Goal: Task Accomplishment & Management: Complete application form

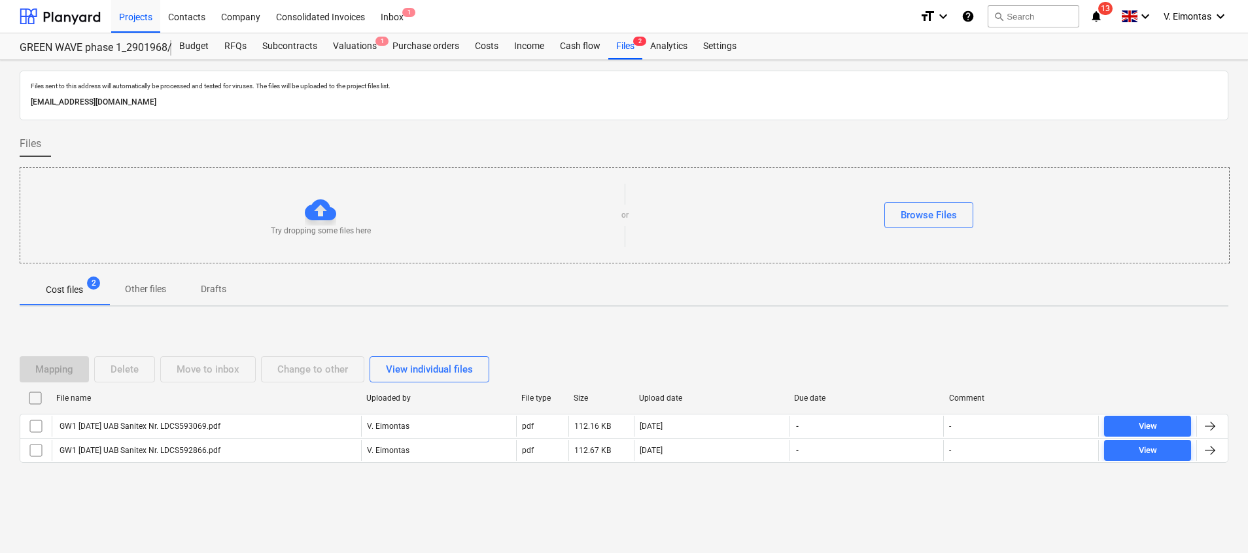
click at [242, 190] on div "Try dropping some files here or Browse Files" at bounding box center [624, 215] width 1208 height 74
click at [806, 150] on div "Files" at bounding box center [624, 149] width 1208 height 37
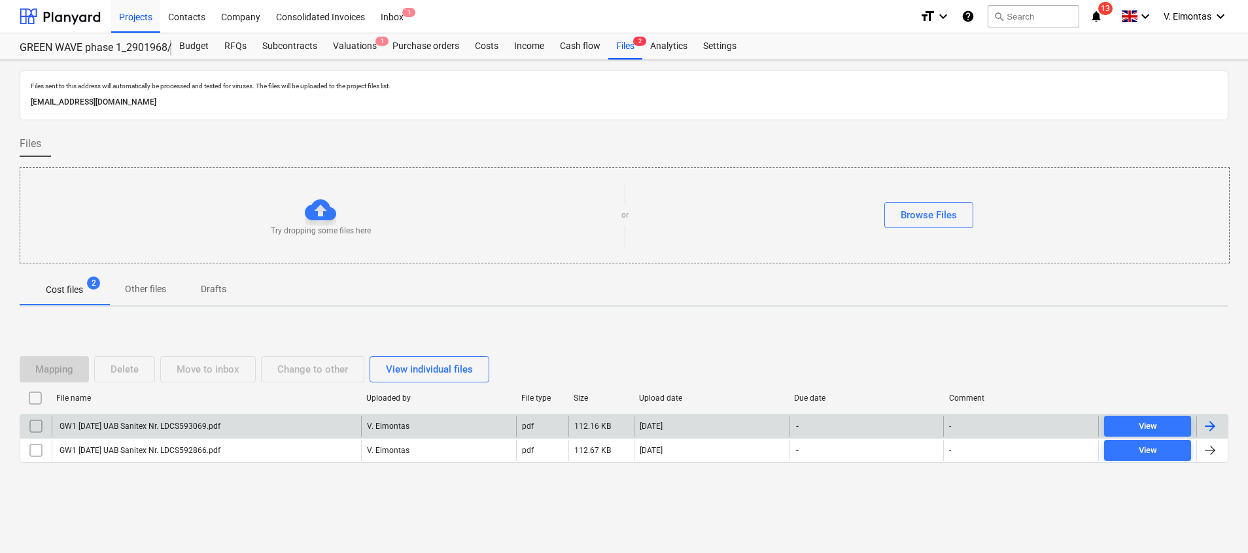
click at [299, 425] on div "GW1 [DATE] UAB Sanitex Nr. LDCS593069.pdf" at bounding box center [206, 426] width 309 height 21
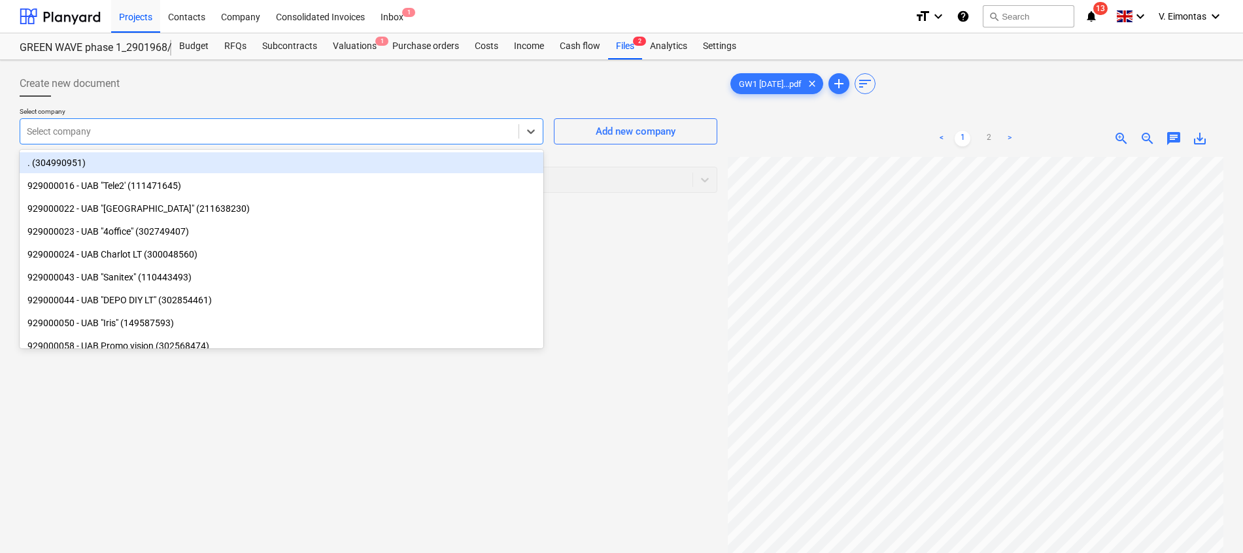
click at [287, 130] on div at bounding box center [269, 131] width 485 height 13
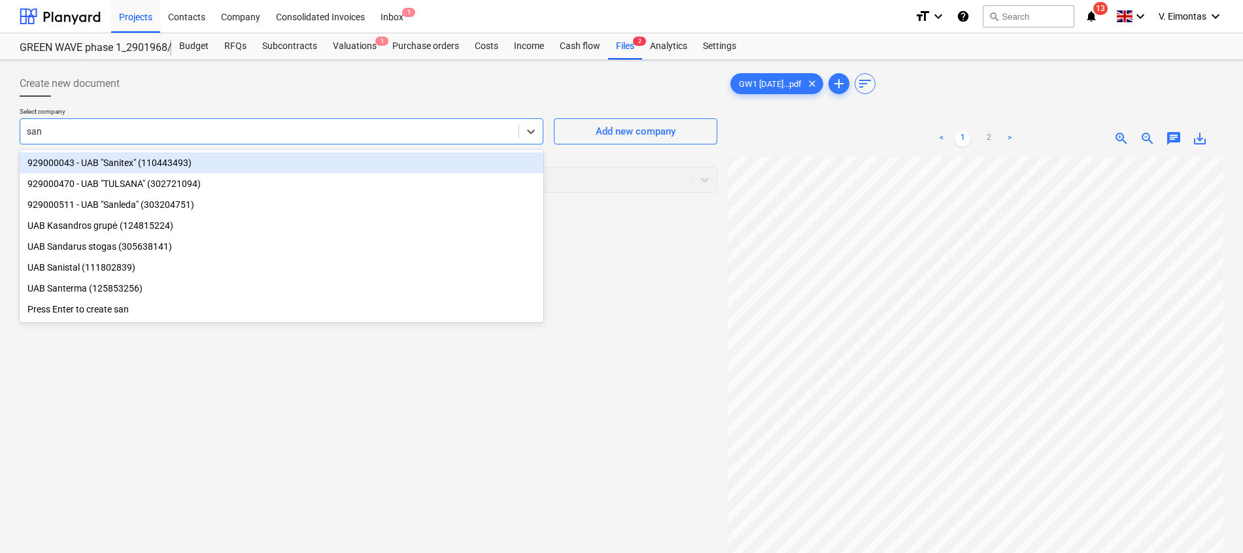
type input "sani"
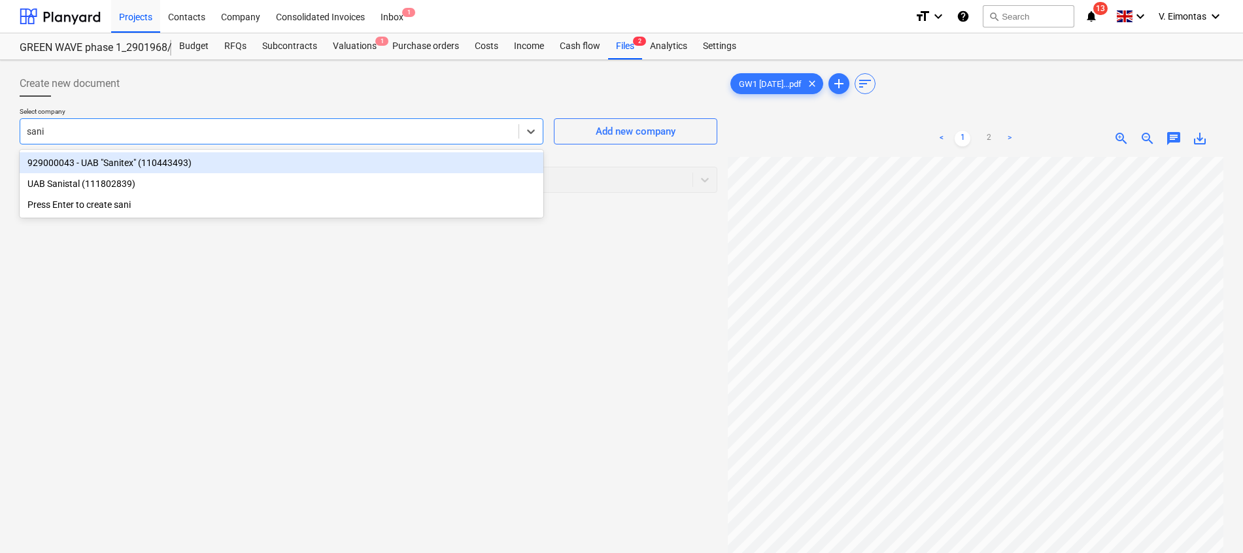
click at [125, 162] on div "929000043 - UAB "Sanitex" (110443493)" at bounding box center [282, 162] width 524 height 21
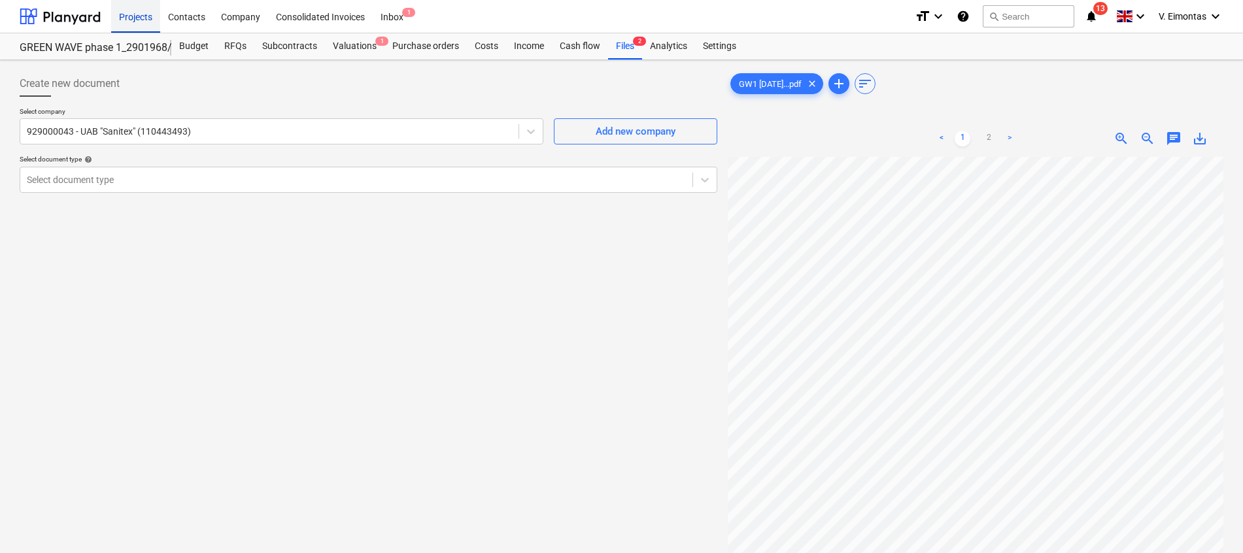
click at [141, 7] on div "Projects" at bounding box center [135, 15] width 49 height 33
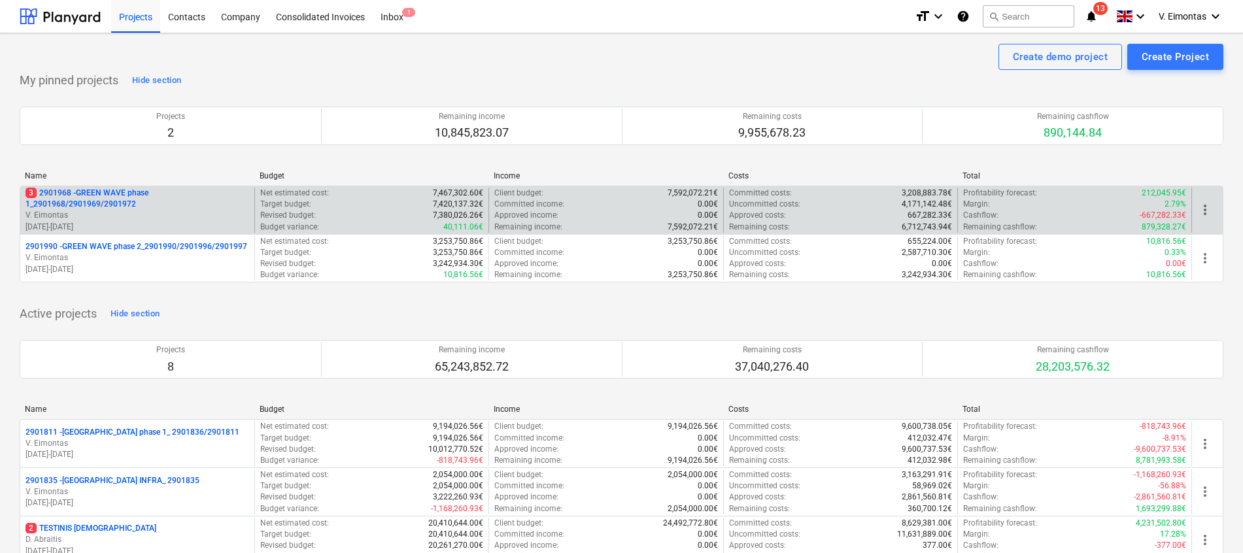
click at [120, 199] on p "3 2901968 - GREEN WAVE phase 1_2901968/2901969/2901972" at bounding box center [137, 199] width 224 height 22
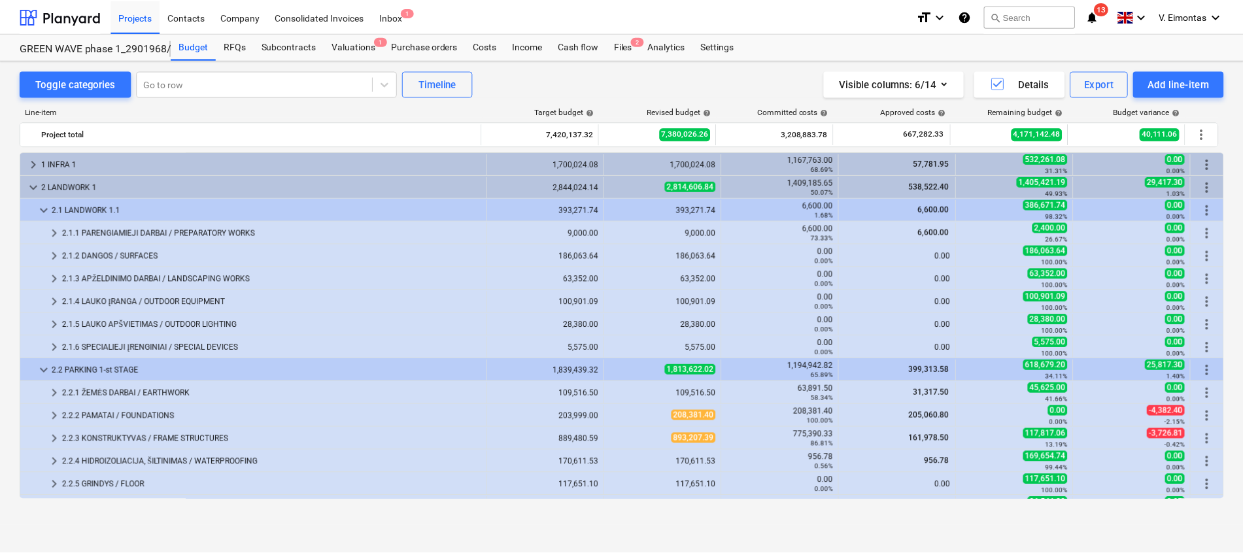
scroll to position [196, 0]
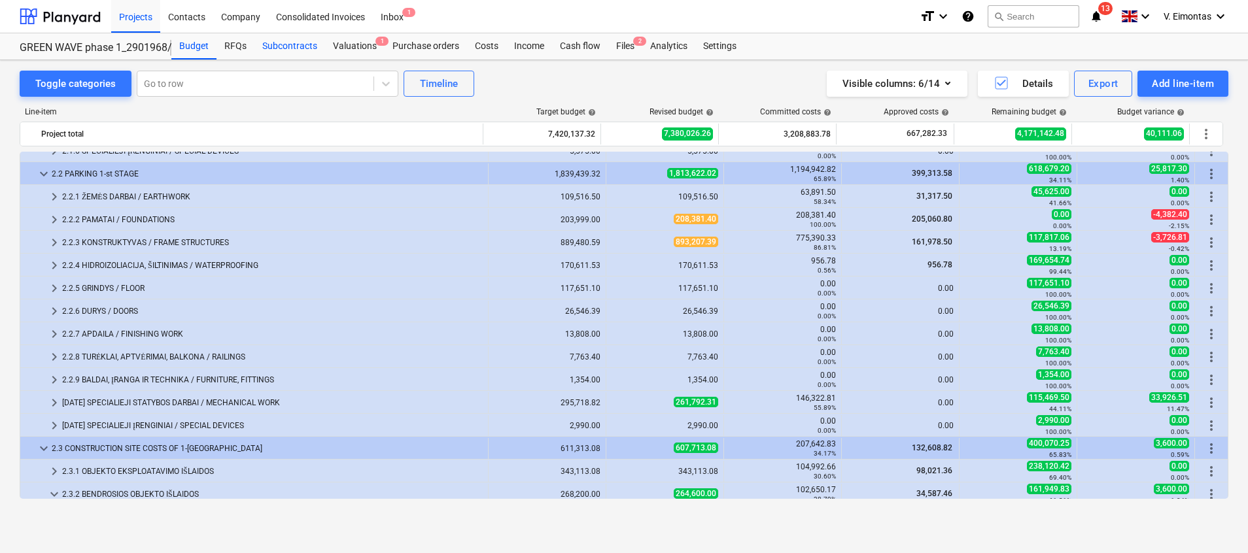
click at [283, 49] on div "Subcontracts" at bounding box center [289, 46] width 71 height 26
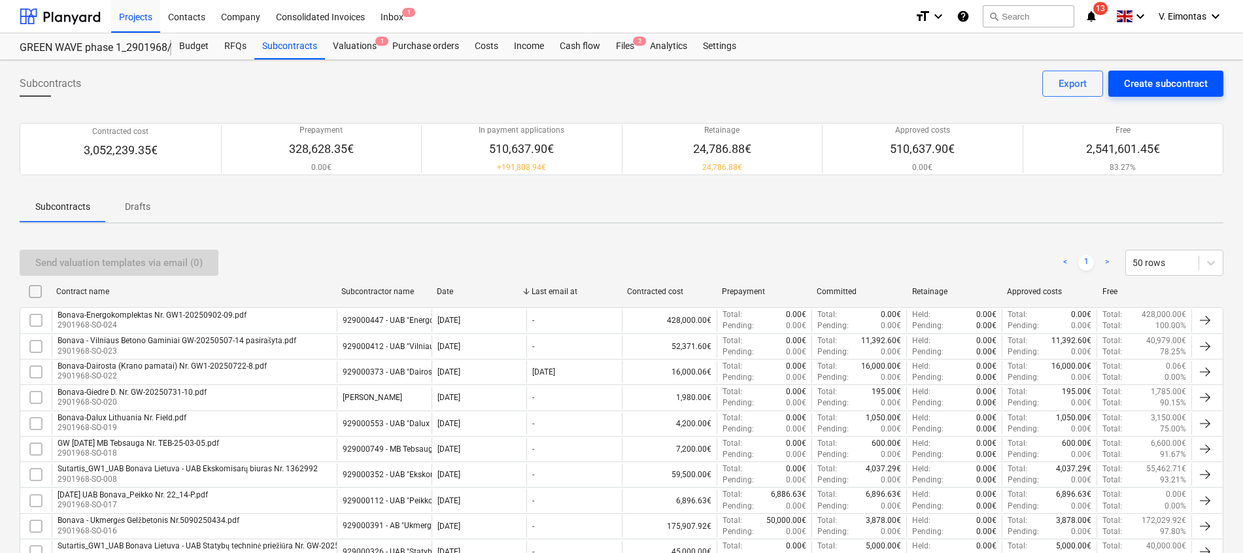
click at [1127, 84] on div "Create subcontract" at bounding box center [1166, 83] width 84 height 17
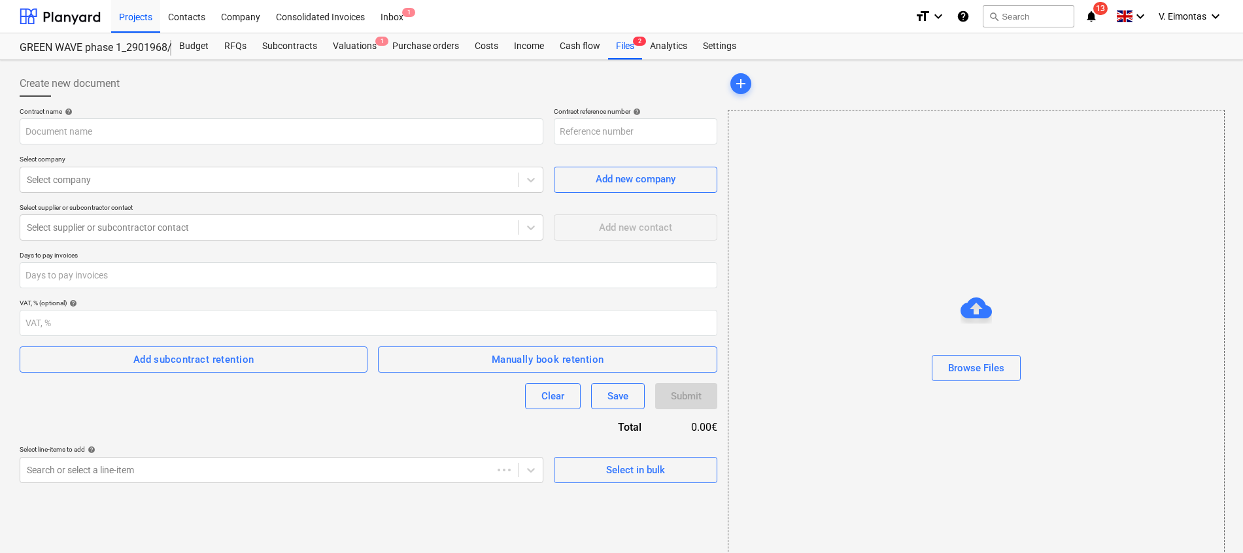
type input "2901968-SO-025"
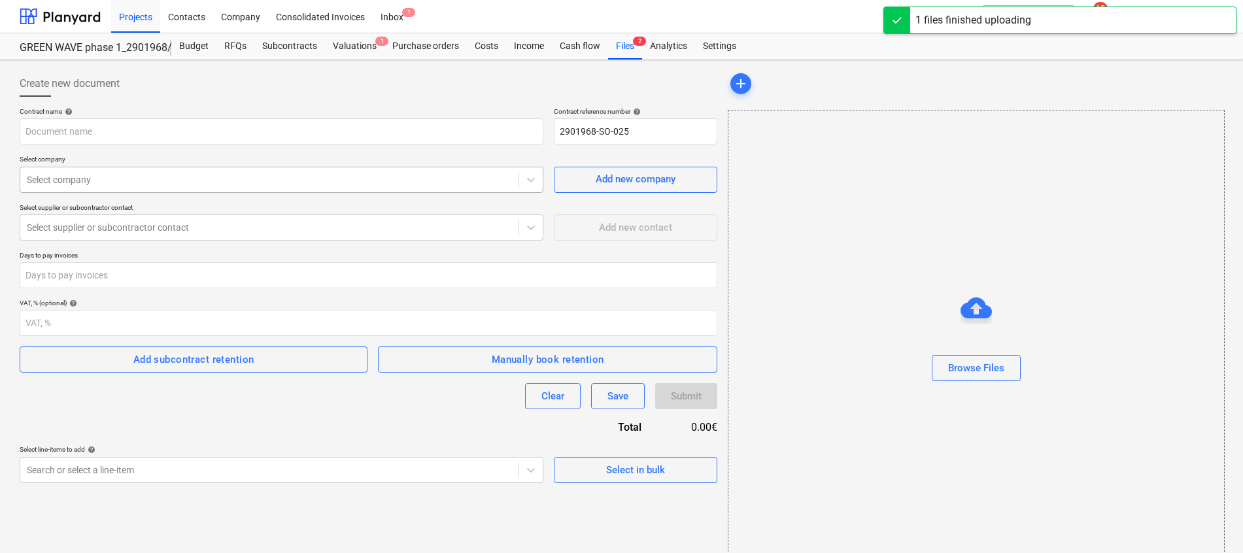
type input "24S-71 SANITEX UAB PIRKIMO - PARDAVIMO SUTARTIS NR.2024.04.03-1 [DATE]pdf"
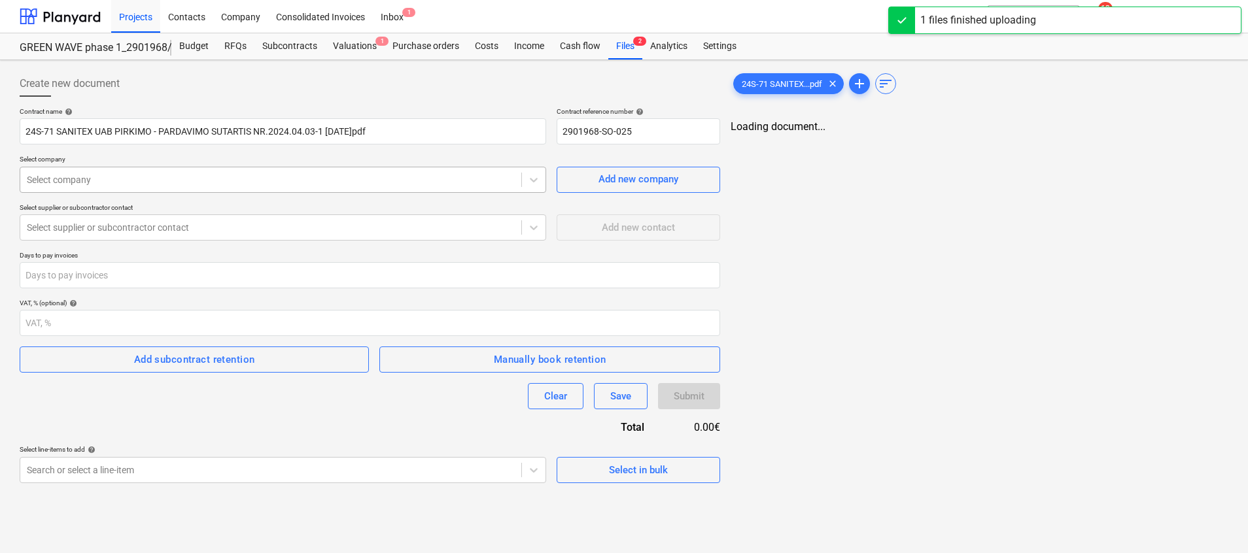
click at [100, 186] on div at bounding box center [271, 179] width 488 height 13
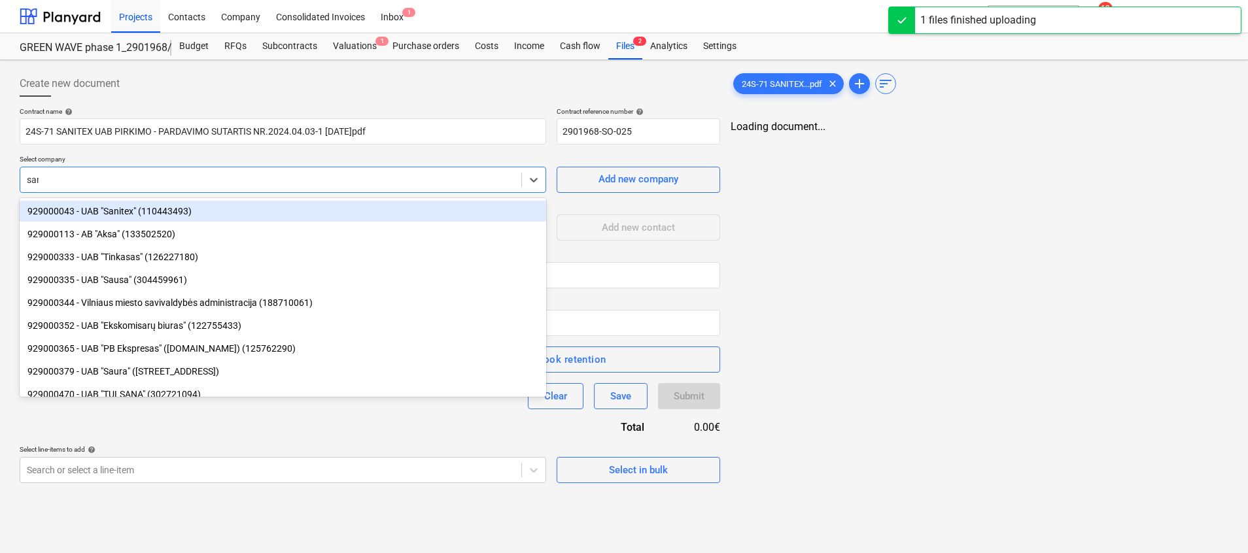
type input "sani"
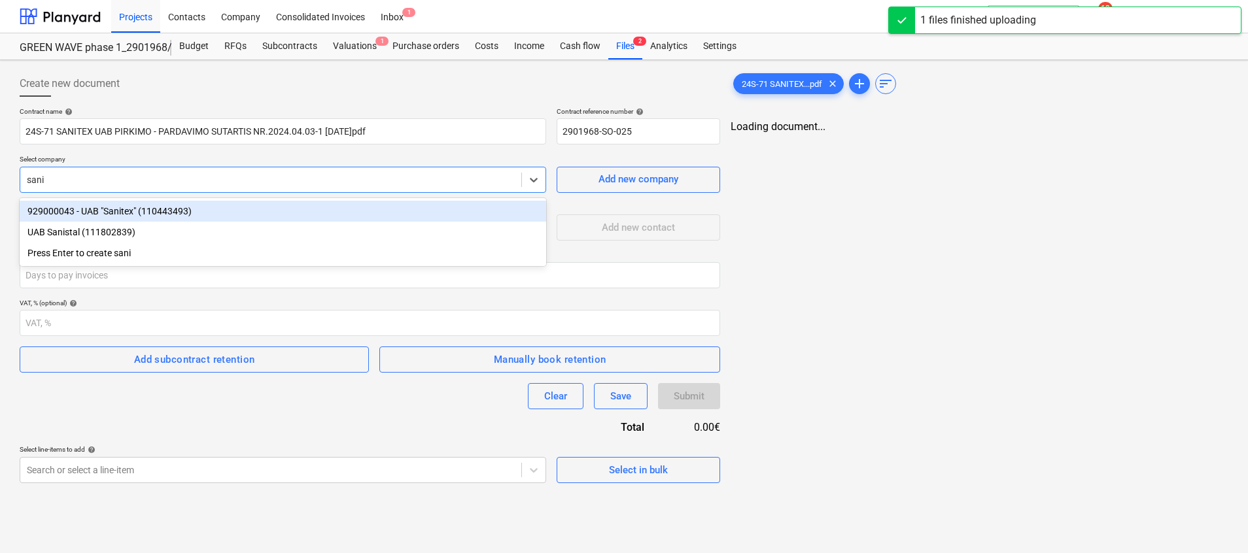
click at [113, 209] on div "929000043 - UAB "Sanitex" (110443493)" at bounding box center [283, 211] width 526 height 21
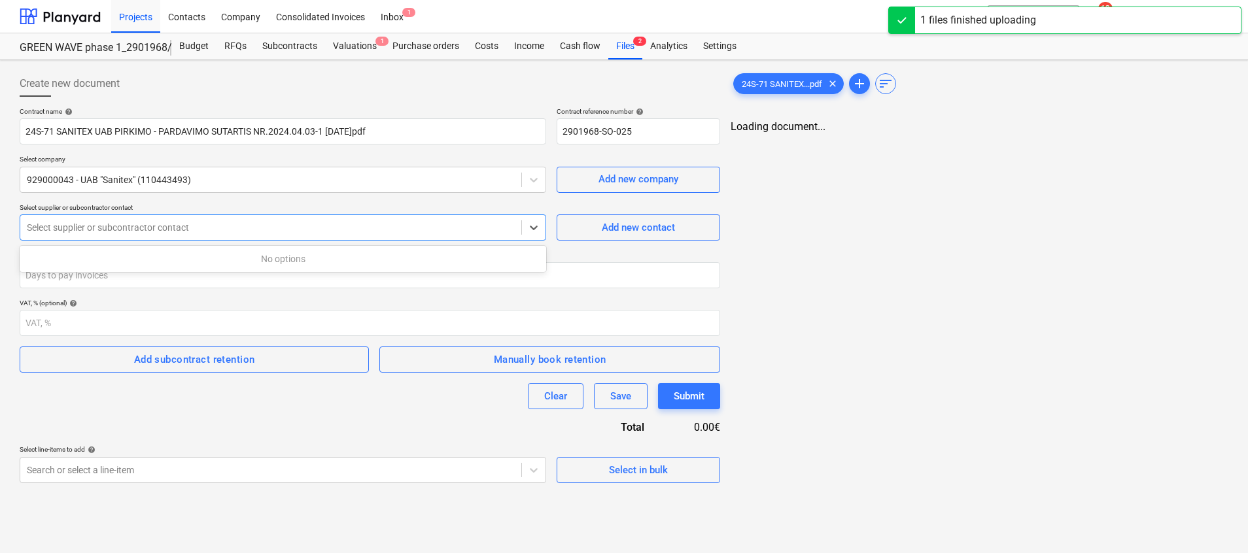
click at [114, 228] on div at bounding box center [271, 227] width 488 height 13
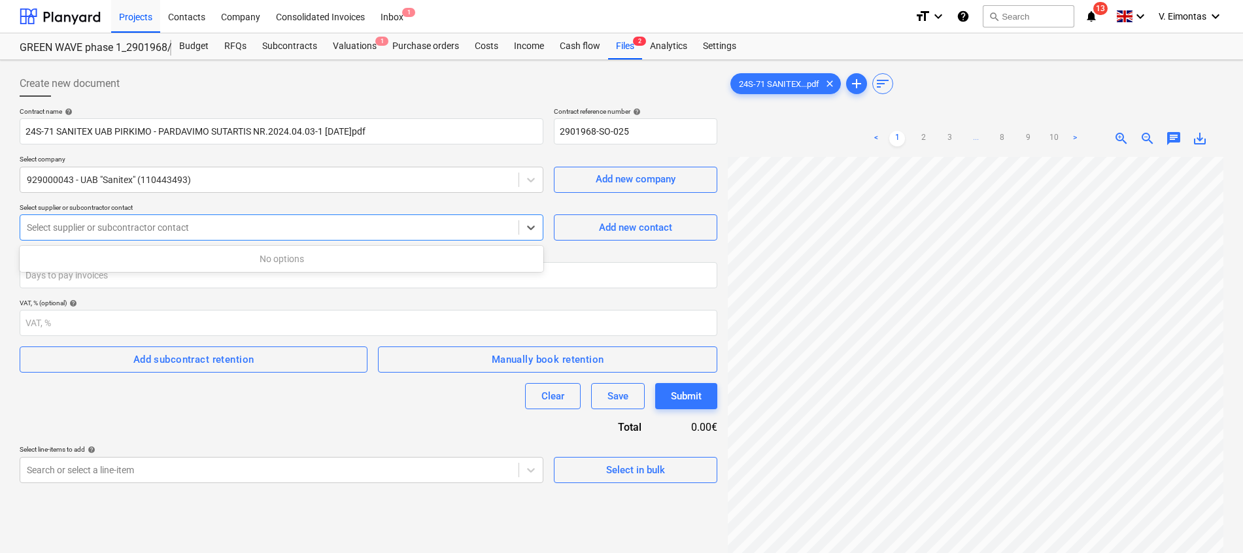
click at [114, 228] on div at bounding box center [269, 227] width 485 height 13
click at [656, 229] on div "Add new contact" at bounding box center [635, 227] width 73 height 17
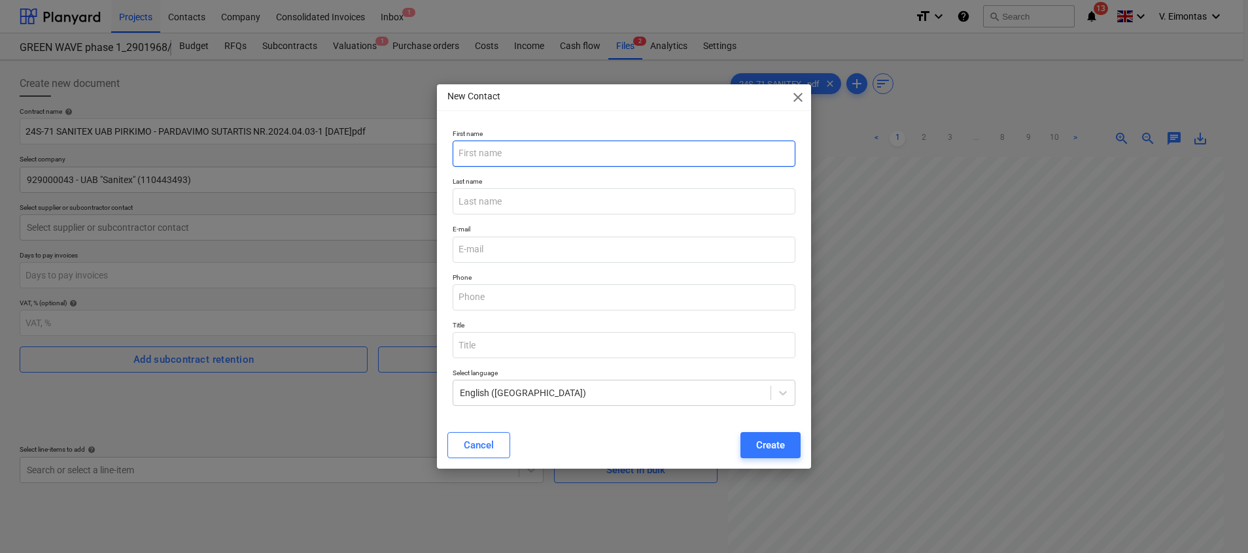
click at [520, 150] on input "text" at bounding box center [623, 154] width 343 height 26
click at [527, 154] on input "text" at bounding box center [623, 154] width 343 height 26
click at [219, 220] on div "New Contact close First name Last name E-mail Phone Title Select language Engli…" at bounding box center [624, 276] width 1248 height 553
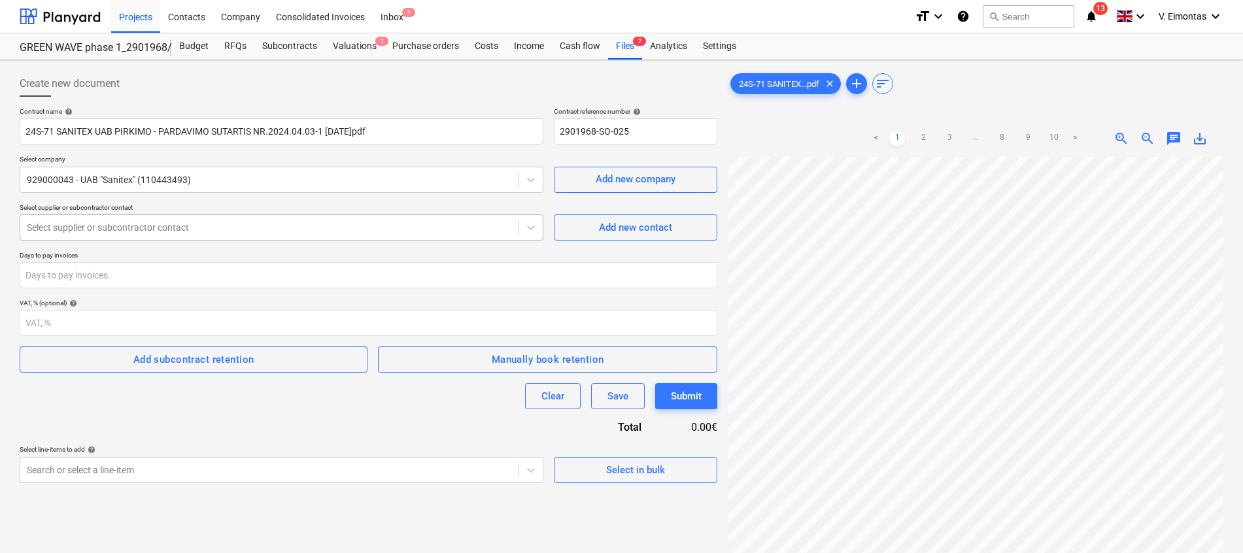
click at [203, 226] on div at bounding box center [269, 227] width 485 height 13
click at [601, 227] on div "Add new contact" at bounding box center [635, 227] width 73 height 17
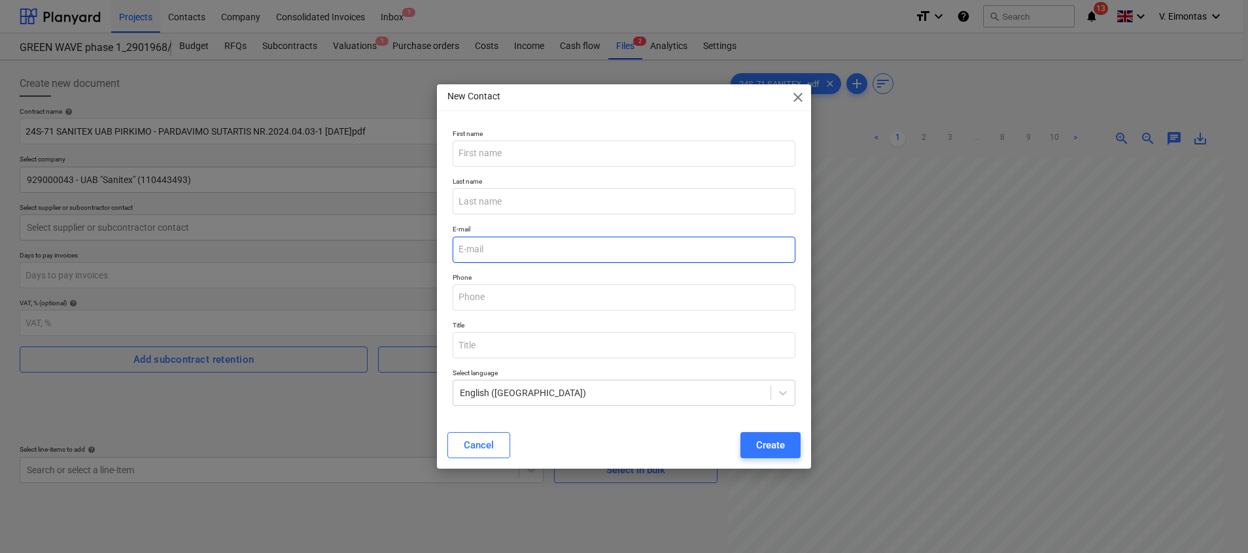
click at [505, 256] on input "email" at bounding box center [623, 250] width 343 height 26
paste input "[PERSON_NAME][EMAIL_ADDRESS][PERSON_NAME][DOMAIN_NAME]"
type input "[PERSON_NAME][EMAIL_ADDRESS][PERSON_NAME][DOMAIN_NAME]"
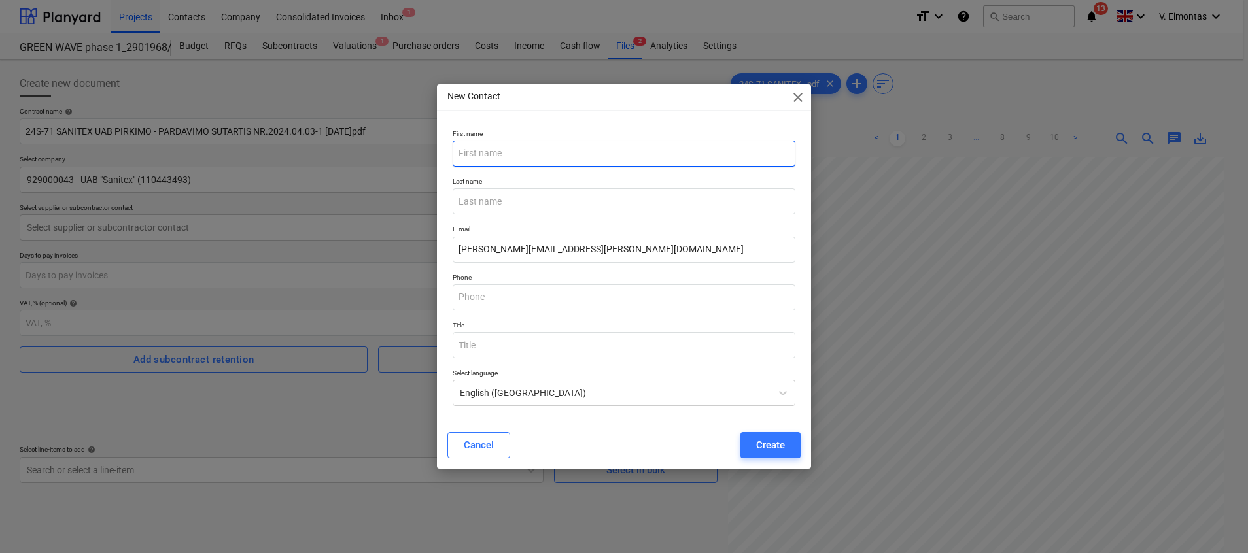
click at [520, 148] on input "text" at bounding box center [623, 154] width 343 height 26
type input "[PERSON_NAME]"
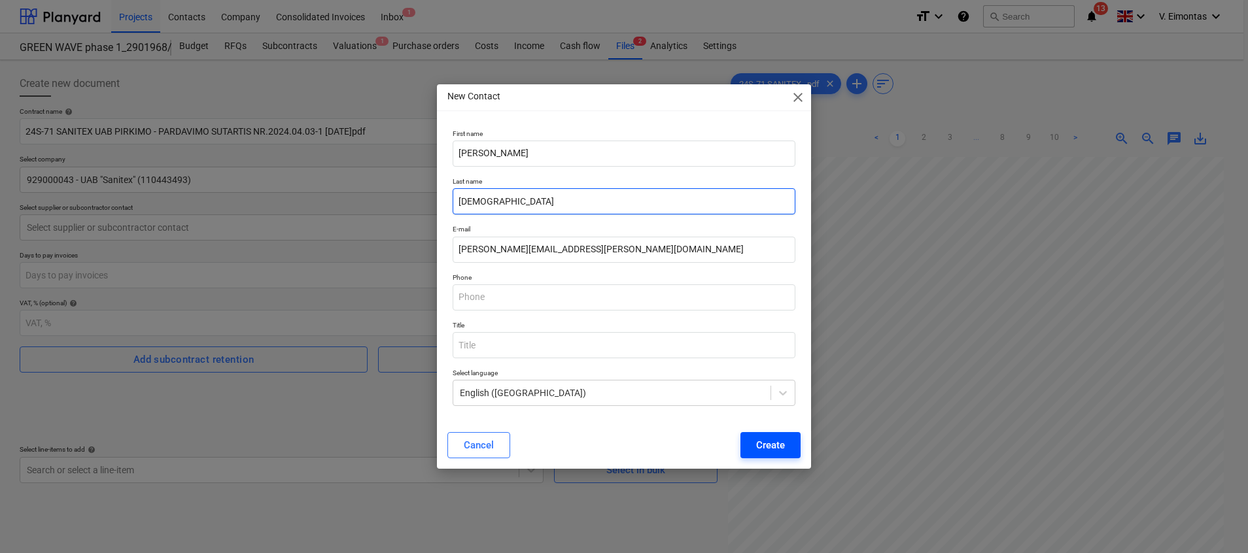
type input "[DEMOGRAPHIC_DATA]"
click at [772, 438] on div "Create" at bounding box center [770, 445] width 29 height 17
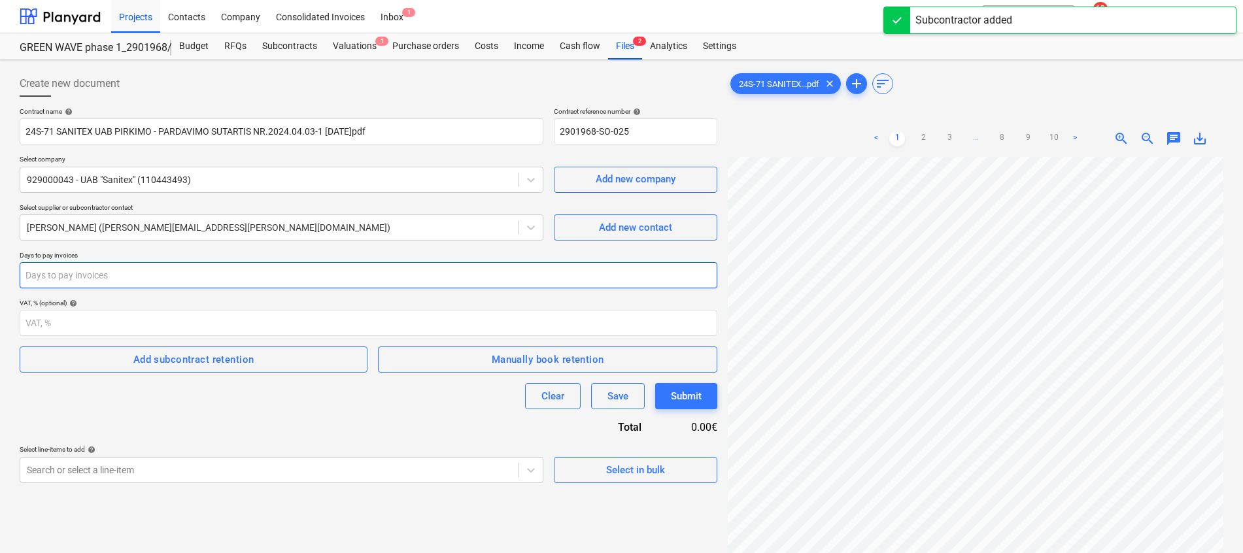
click at [253, 276] on input "number" at bounding box center [369, 275] width 698 height 26
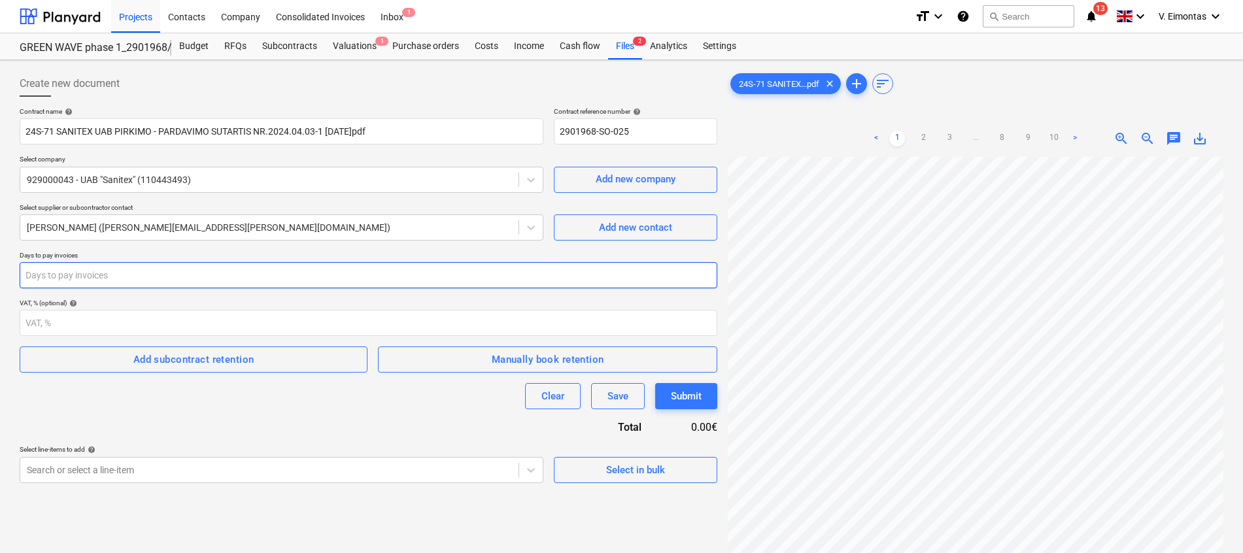
scroll to position [294, 0]
click at [84, 274] on input "number" at bounding box center [369, 275] width 698 height 26
click at [84, 278] on input "number" at bounding box center [369, 275] width 698 height 26
type input "14"
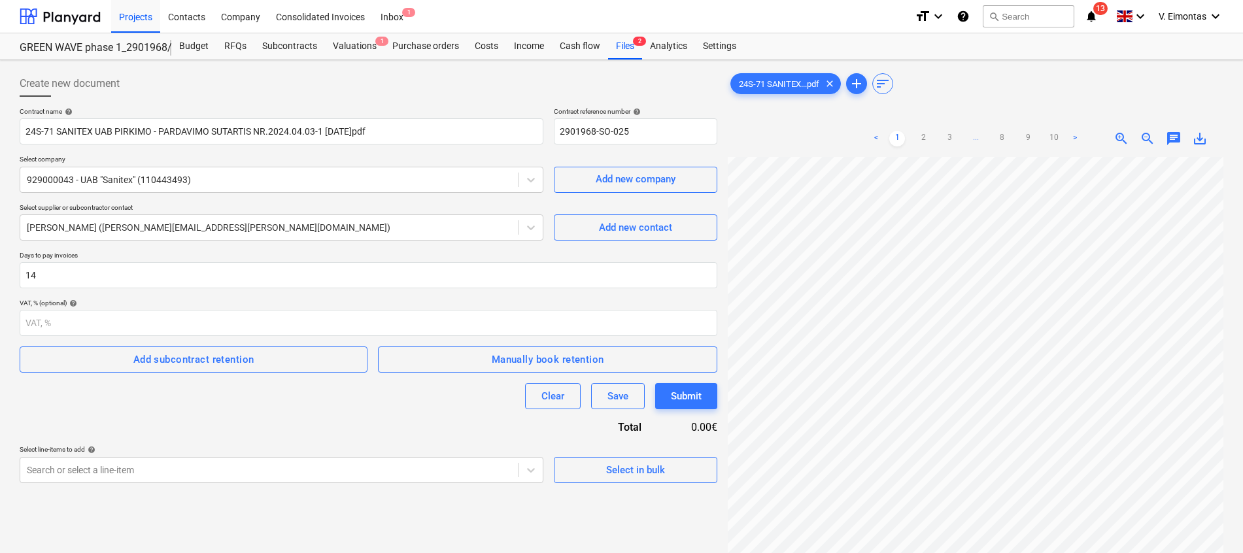
click at [90, 432] on div "Contract name help 24S-71 SANITEX UAB PIRKIMO - PARDAVIMO SUTARTIS NR.2024.04.0…" at bounding box center [369, 295] width 698 height 376
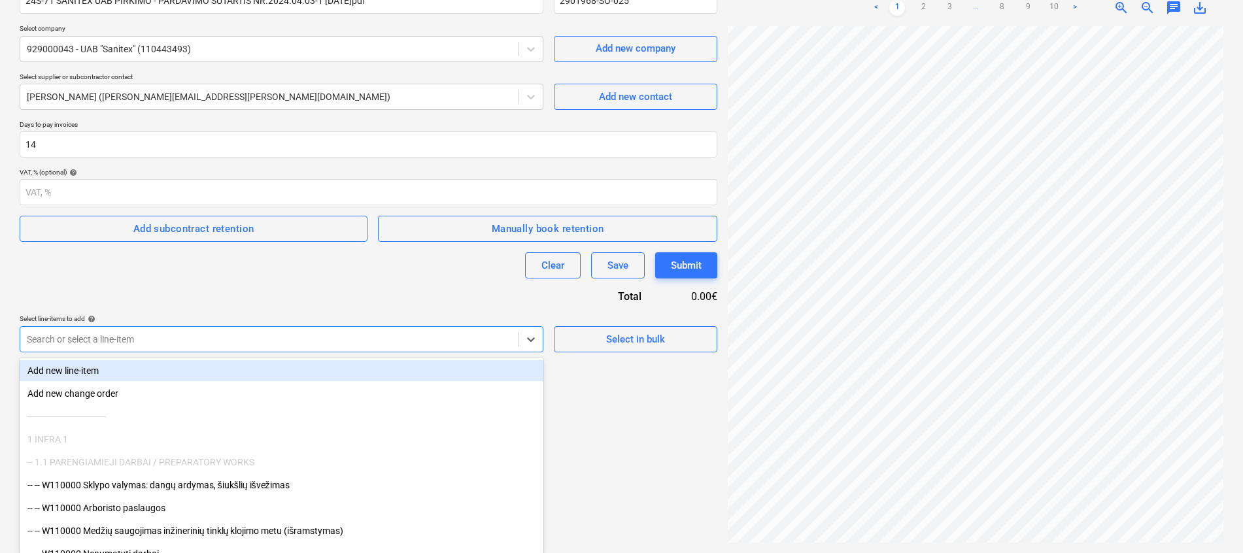
scroll to position [134, 0]
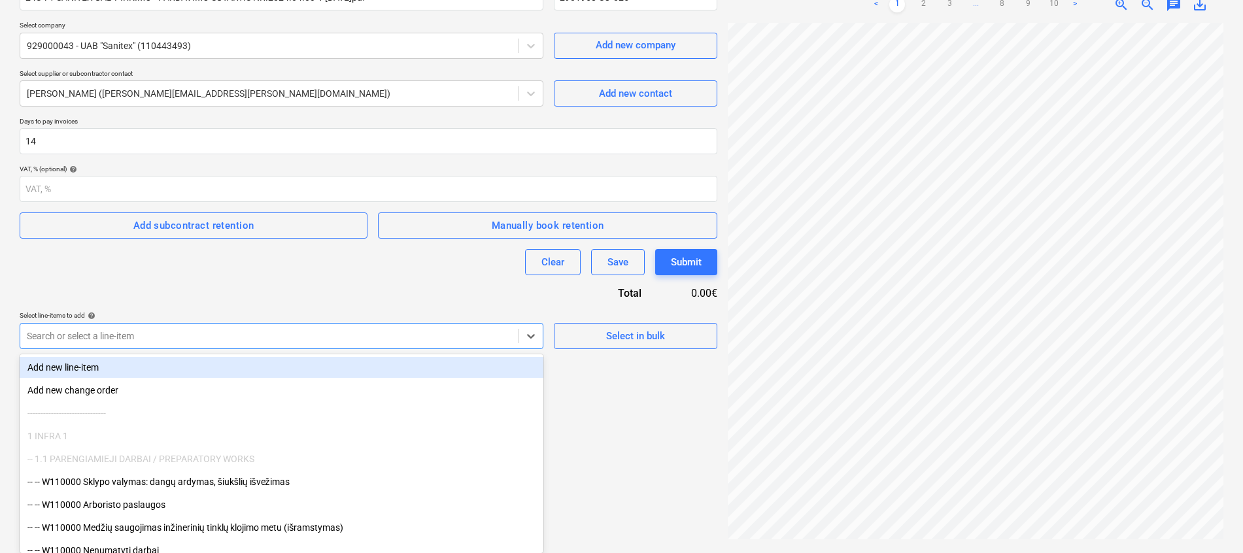
click at [221, 340] on div at bounding box center [269, 336] width 485 height 13
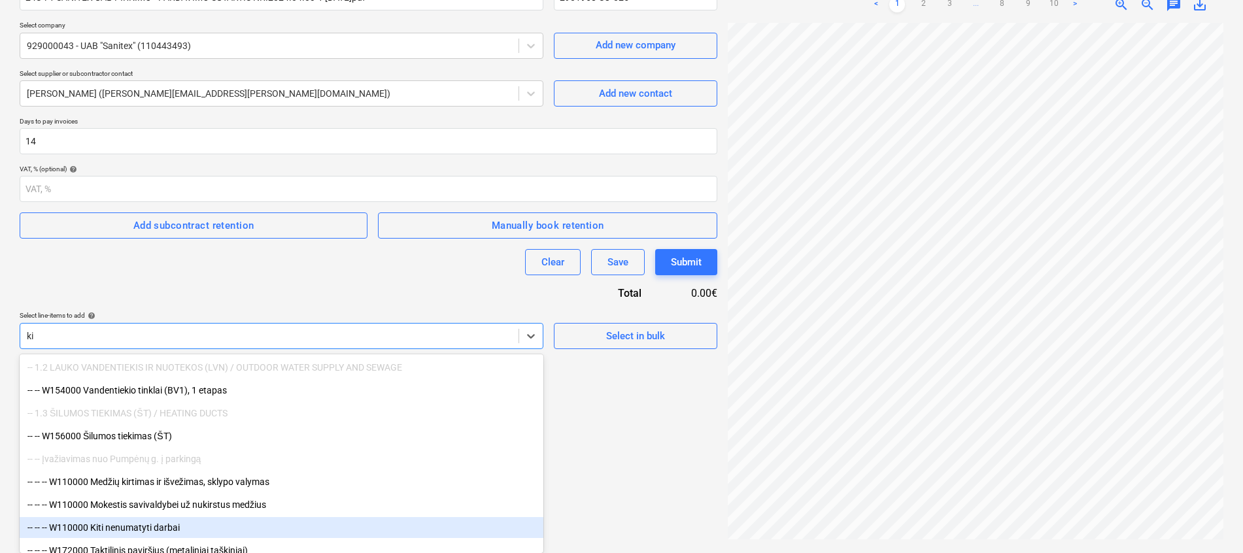
type input "k"
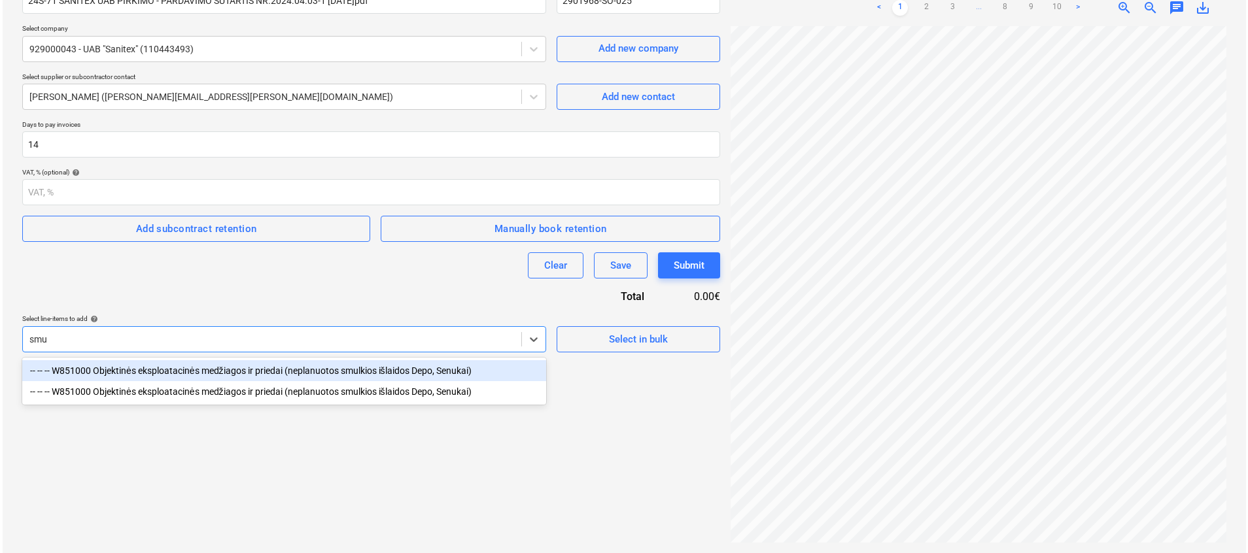
scroll to position [131, 0]
type input "smulk"
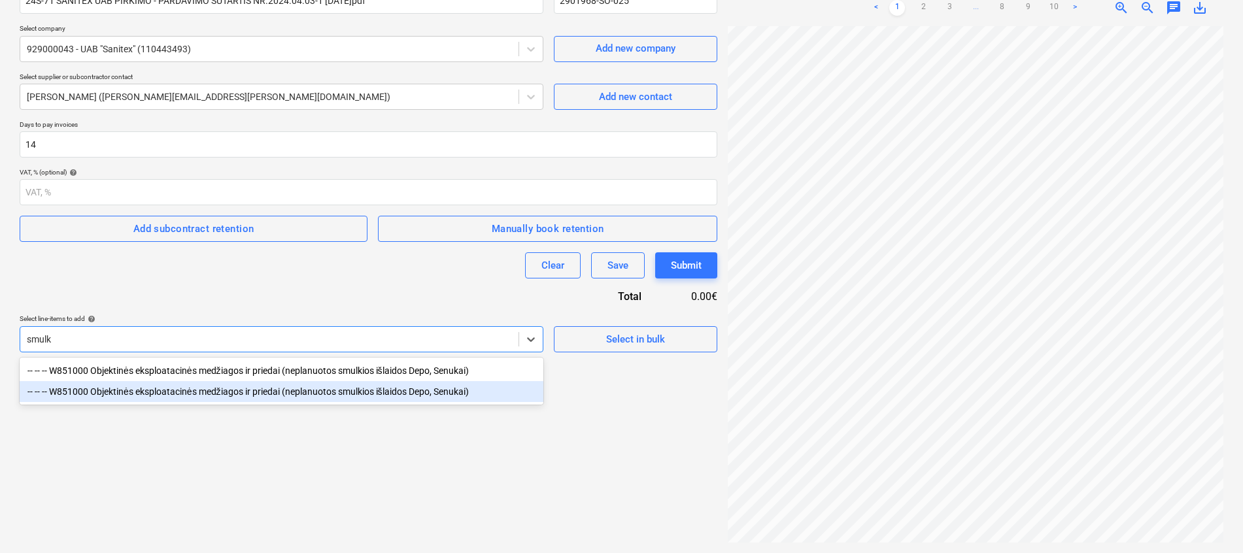
click at [237, 392] on div "-- -- -- W851000 Objektinės eksploatacinės medžiagos ir priedai (neplanuotos sm…" at bounding box center [282, 391] width 524 height 21
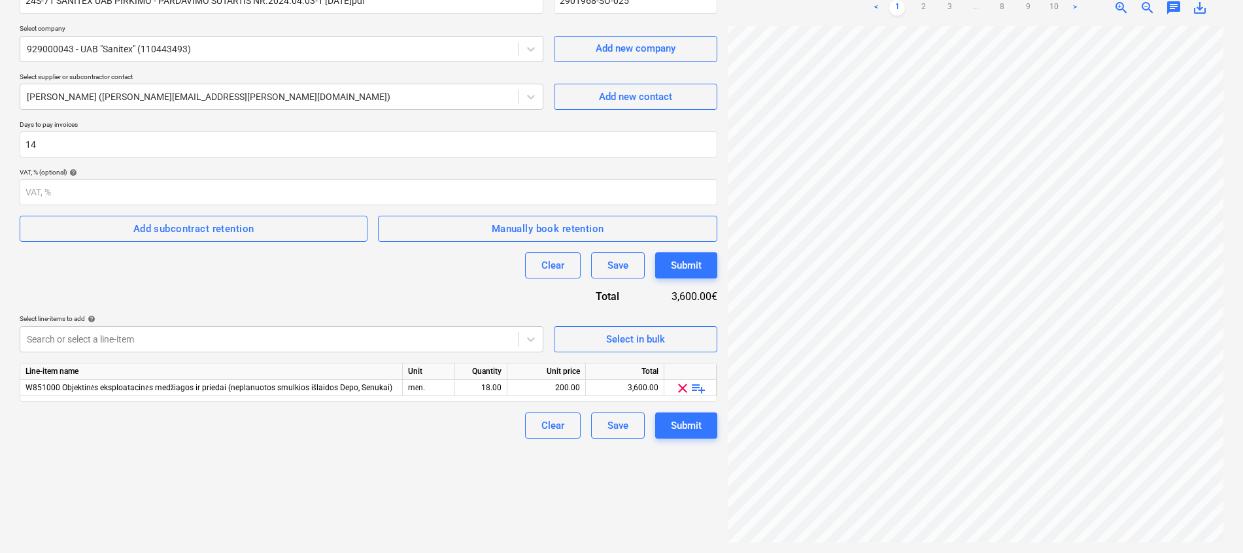
click at [70, 284] on div "Contract name help 24S-71 SANITEX UAB PIRKIMO - PARDAVIMO SUTARTIS NR.2024.04.0…" at bounding box center [369, 207] width 698 height 462
click at [394, 390] on div "W851000 Objektinės eksploatacinės medžiagos ir priedai (neplanuotos smulkios iš…" at bounding box center [211, 388] width 382 height 16
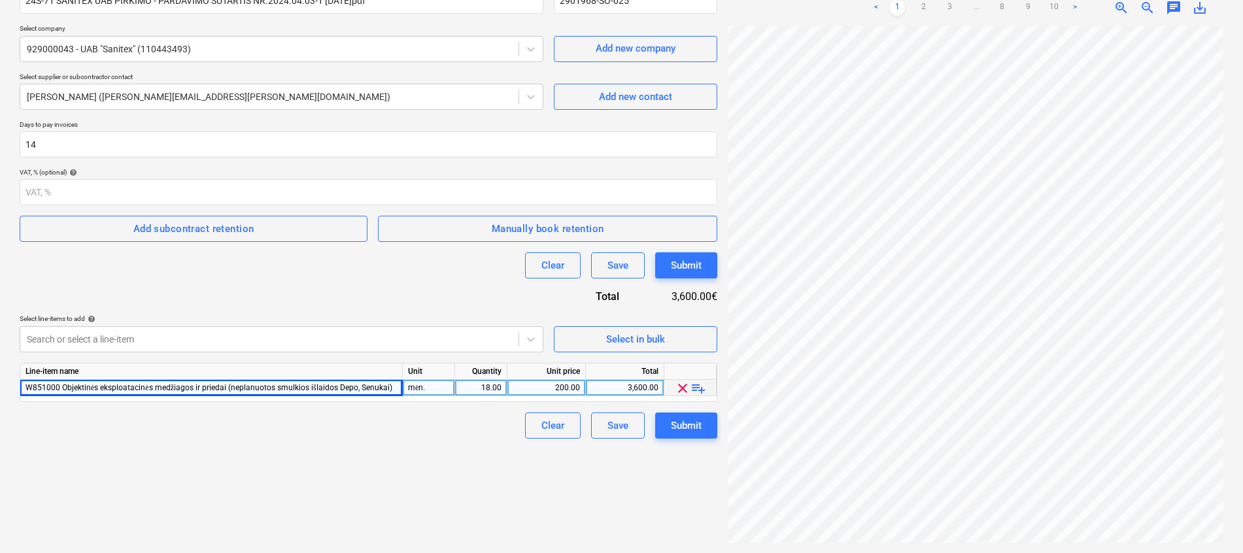
click at [404, 387] on div "mėn." at bounding box center [429, 388] width 52 height 16
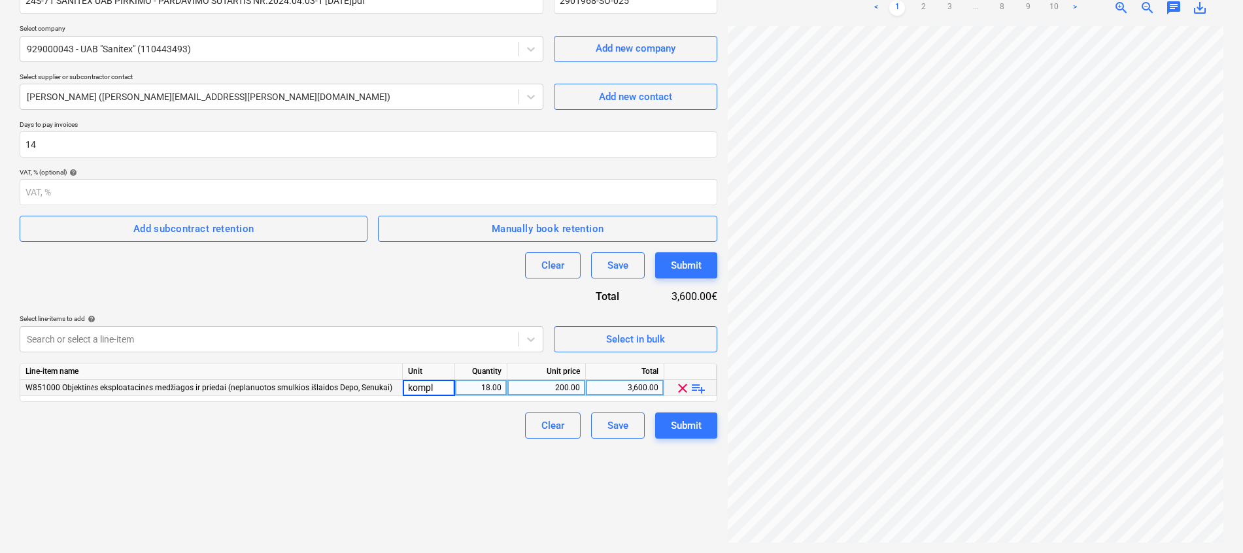
type input "kompl."
click at [391, 469] on div "Create new document Contract name help 24S-71 SANITEX UAB PIRKIMO - PARDAVIMO S…" at bounding box center [368, 241] width 708 height 613
click at [705, 423] on button "Submit" at bounding box center [686, 426] width 62 height 26
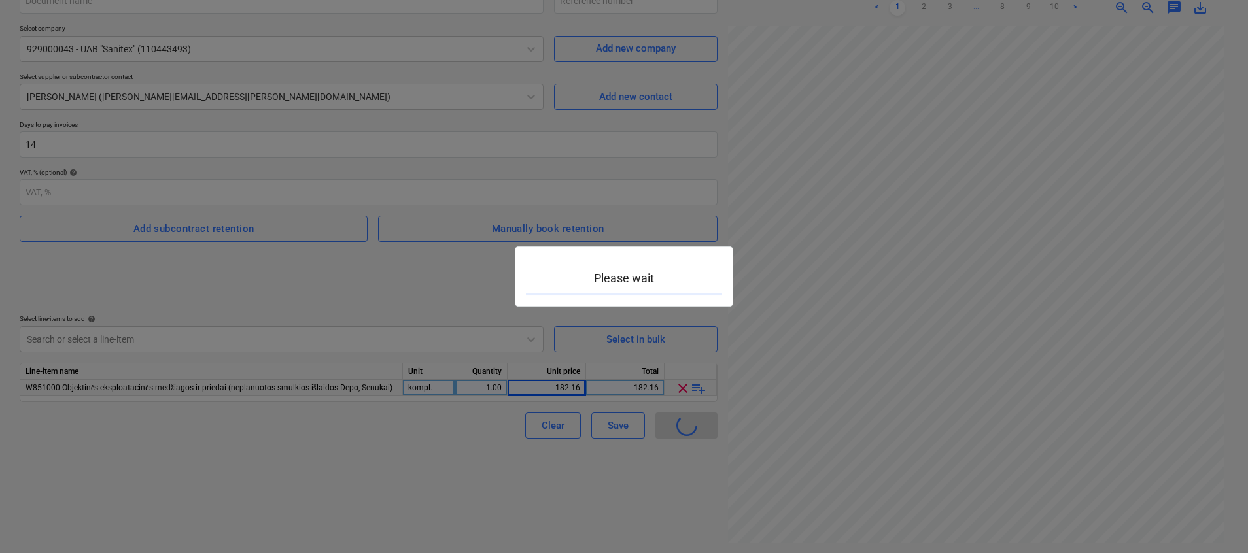
type input "2901968-SO-025"
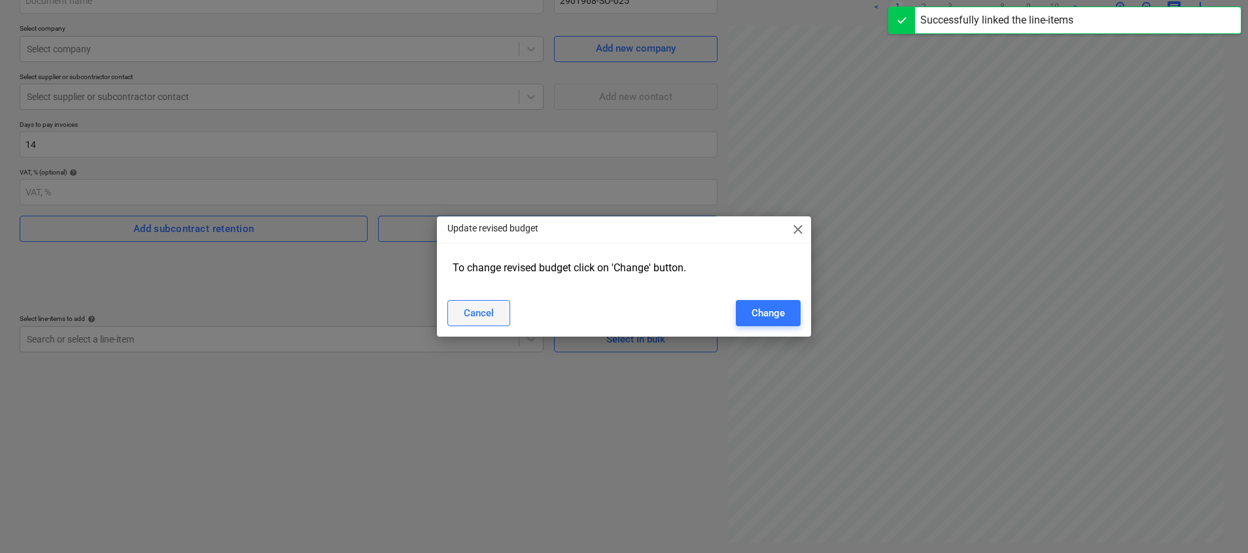
click at [468, 301] on button "Cancel" at bounding box center [478, 313] width 63 height 26
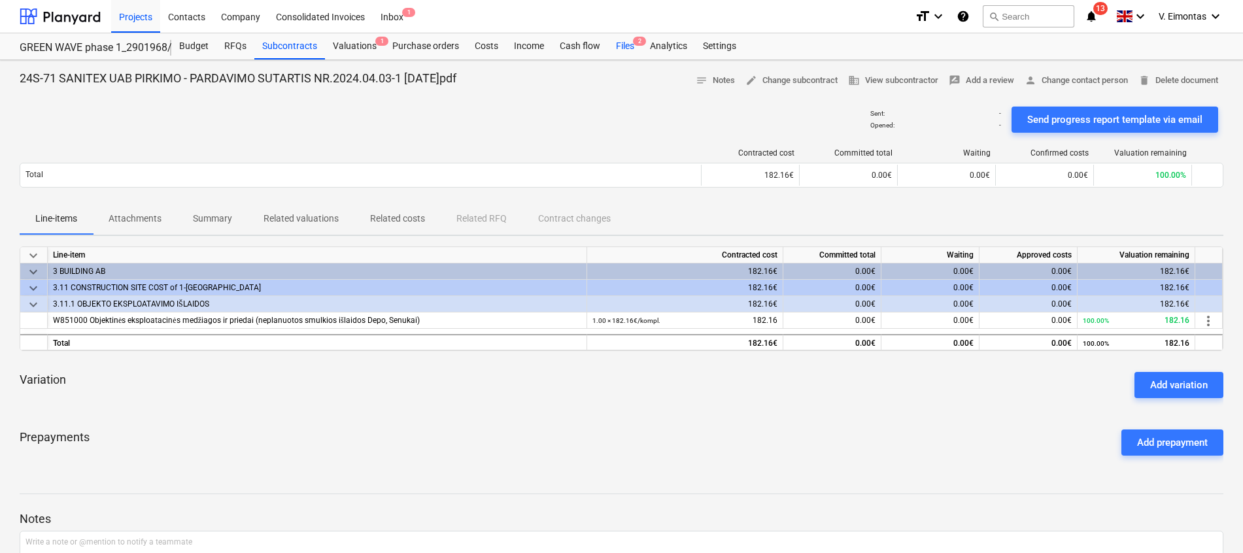
click at [613, 49] on div "Files 2" at bounding box center [625, 46] width 34 height 26
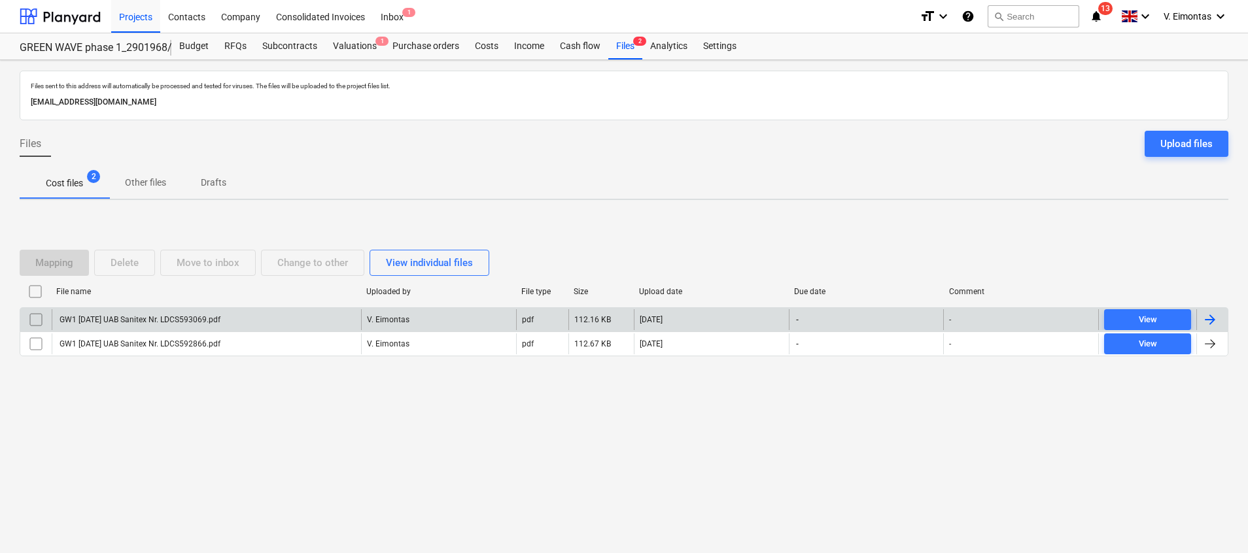
click at [210, 328] on div "GW1 [DATE] UAB Sanitex Nr. LDCS593069.pdf" at bounding box center [206, 319] width 309 height 21
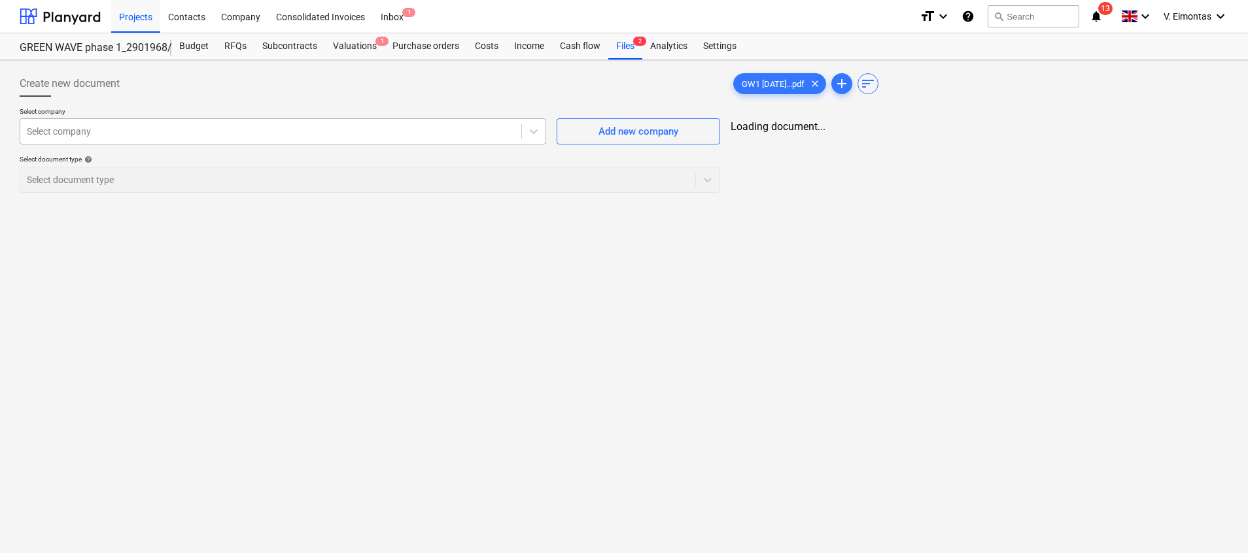
click at [381, 125] on div at bounding box center [271, 131] width 488 height 13
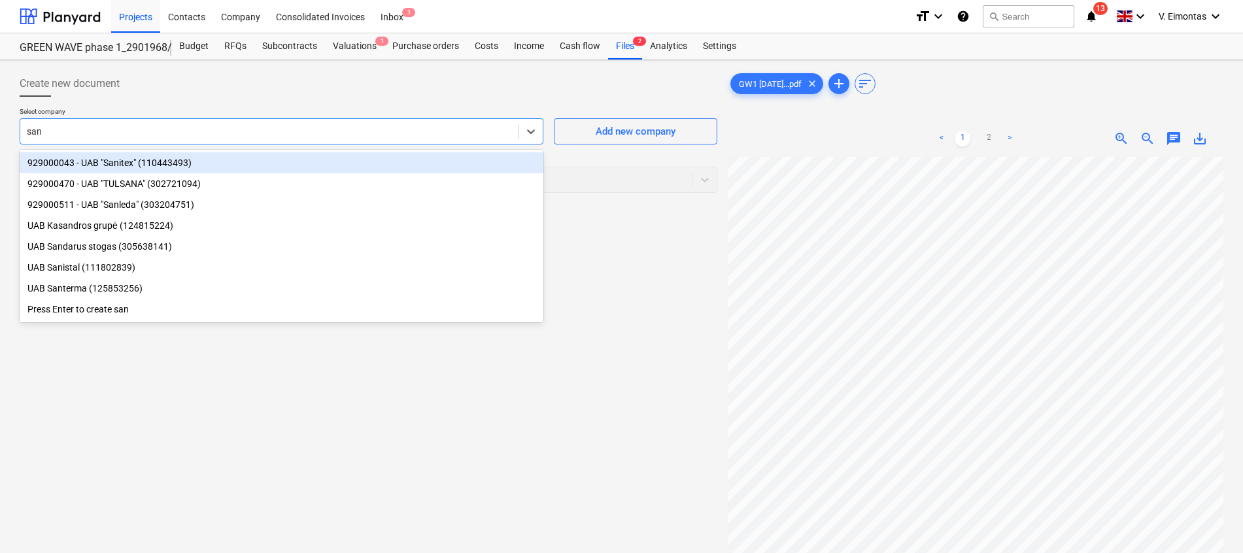
type input "sani"
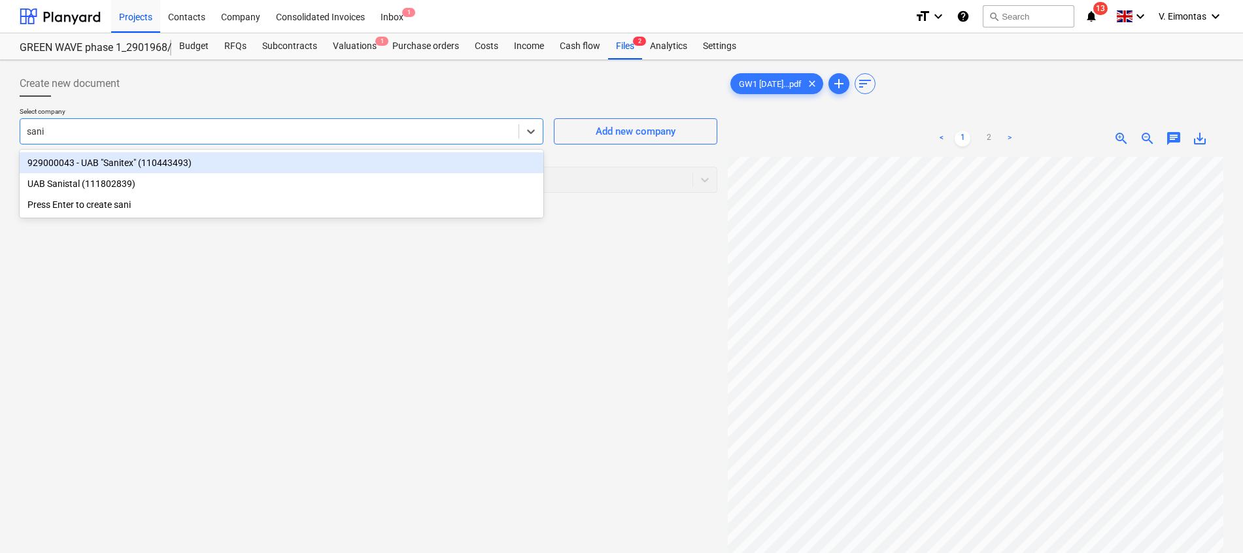
click at [144, 162] on div "929000043 - UAB "Sanitex" (110443493)" at bounding box center [282, 162] width 524 height 21
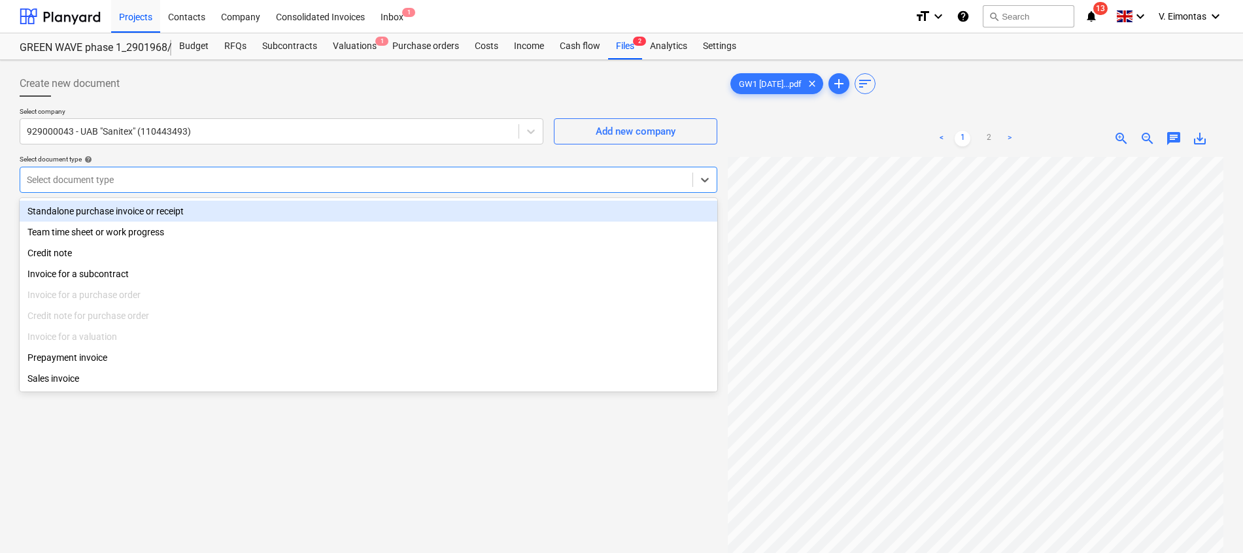
click at [134, 186] on div at bounding box center [356, 179] width 659 height 13
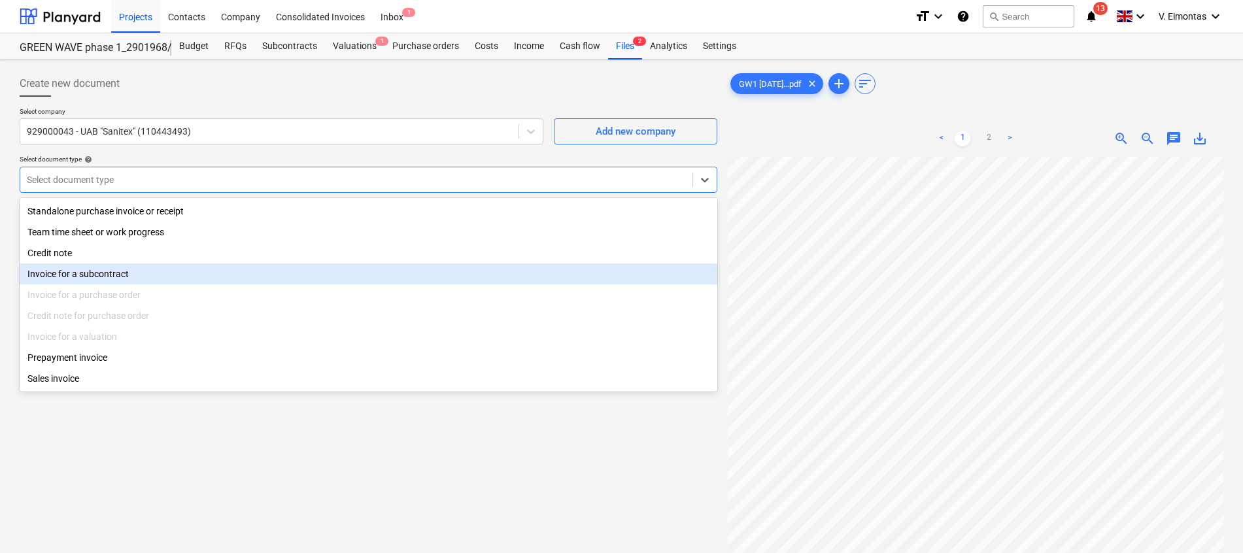
click at [118, 273] on div "Invoice for a subcontract" at bounding box center [369, 273] width 698 height 21
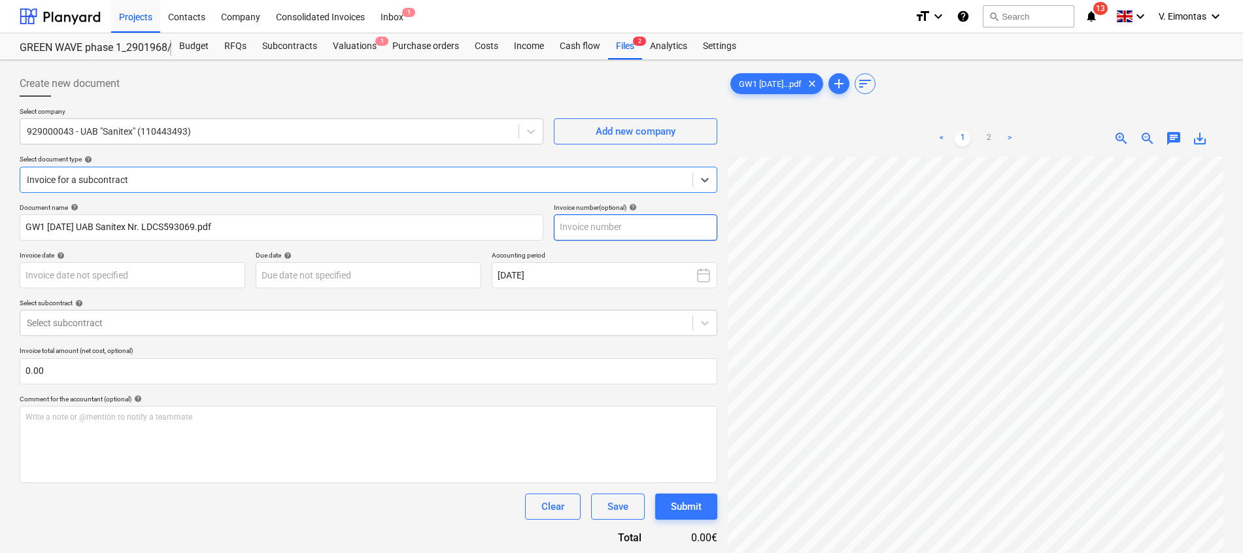
click at [622, 225] on input "text" at bounding box center [635, 227] width 163 height 26
click at [611, 230] on input "text" at bounding box center [635, 227] width 163 height 26
type input "593069"
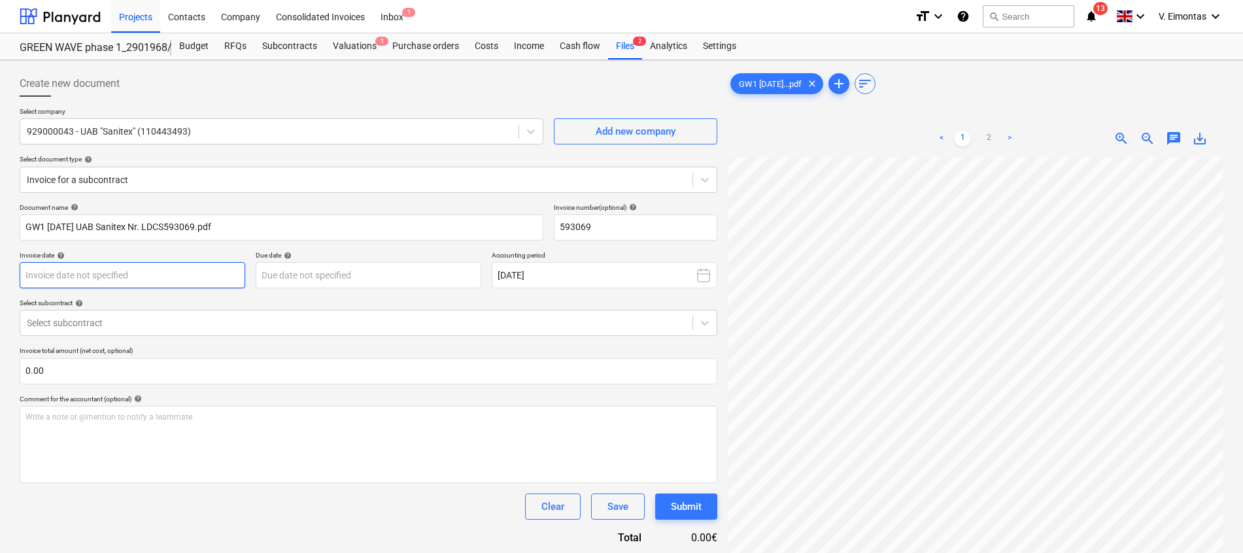
click at [162, 273] on body "Projects Contacts Company Consolidated Invoices Inbox 1 format_size keyboard_ar…" at bounding box center [621, 276] width 1243 height 553
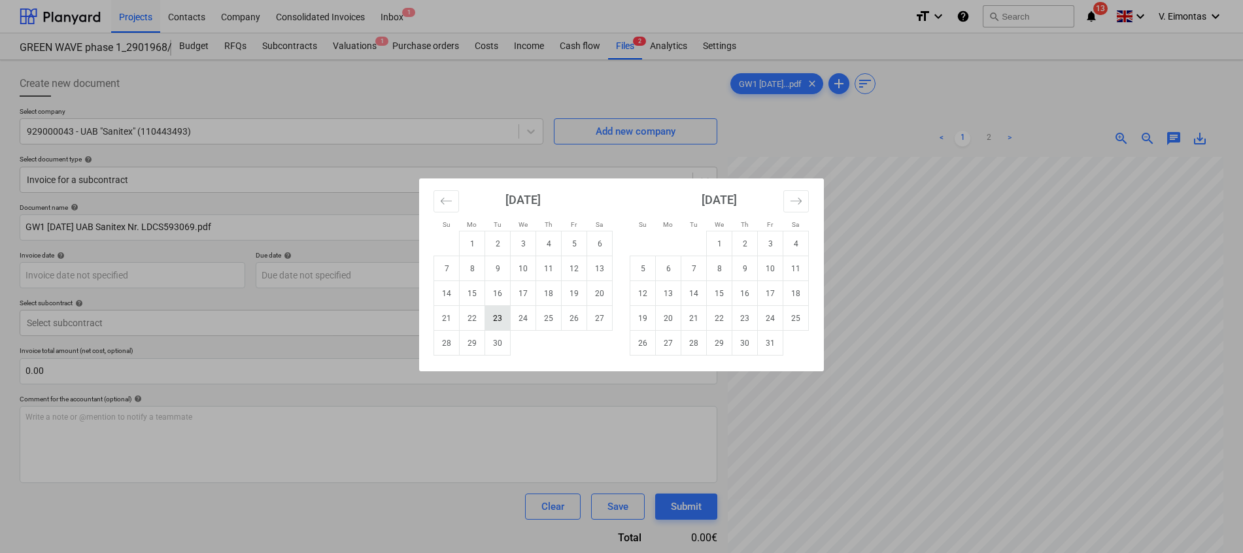
click at [505, 318] on td "23" at bounding box center [497, 318] width 25 height 25
type input "[DATE]"
click at [394, 277] on body "Projects Contacts Company Consolidated Invoices Inbox 1 format_size keyboard_ar…" at bounding box center [621, 276] width 1243 height 553
click at [449, 272] on td "7" at bounding box center [446, 268] width 25 height 25
type input "[DATE]"
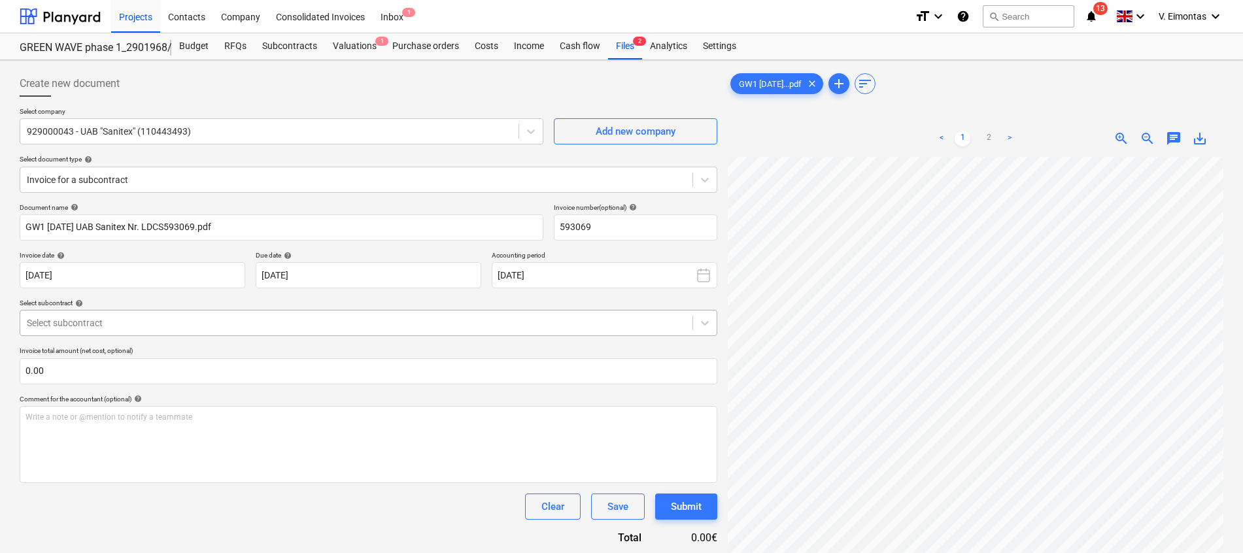
click at [441, 319] on div at bounding box center [356, 322] width 659 height 13
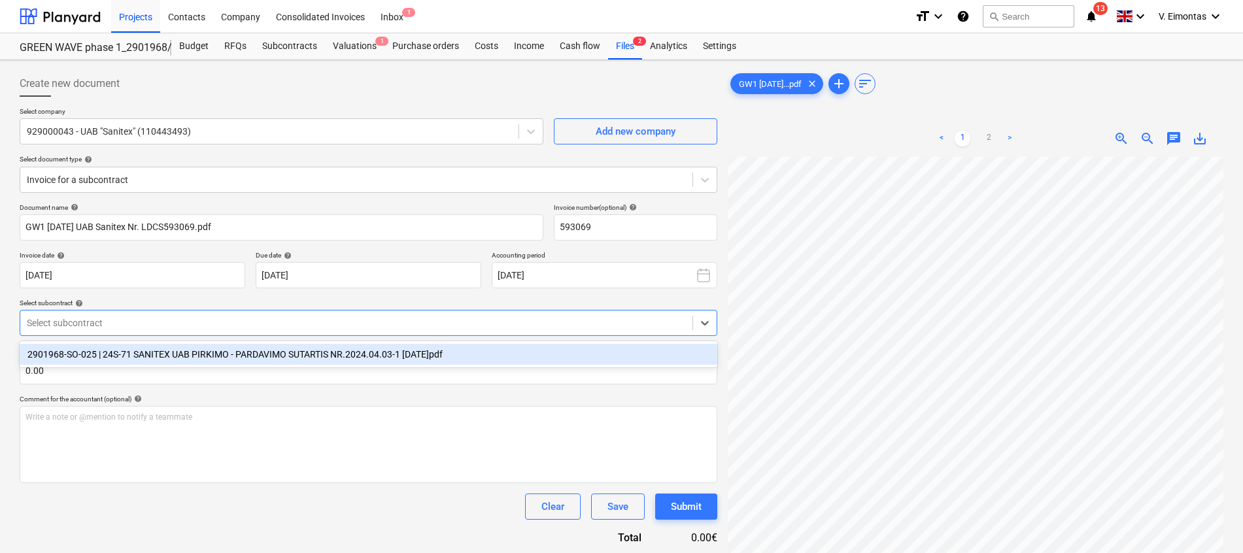
click at [376, 349] on div "2901968-SO-025 | 24S-71 SANITEX UAB PIRKIMO - PARDAVIMO SUTARTIS NR.2024.04.03-…" at bounding box center [369, 354] width 698 height 21
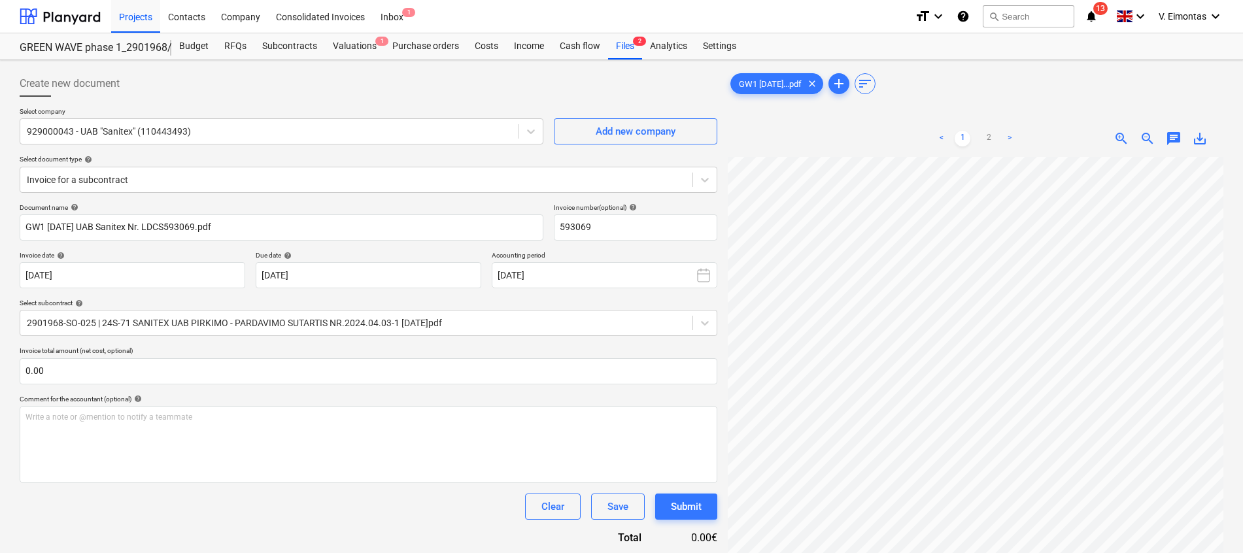
scroll to position [261, 95]
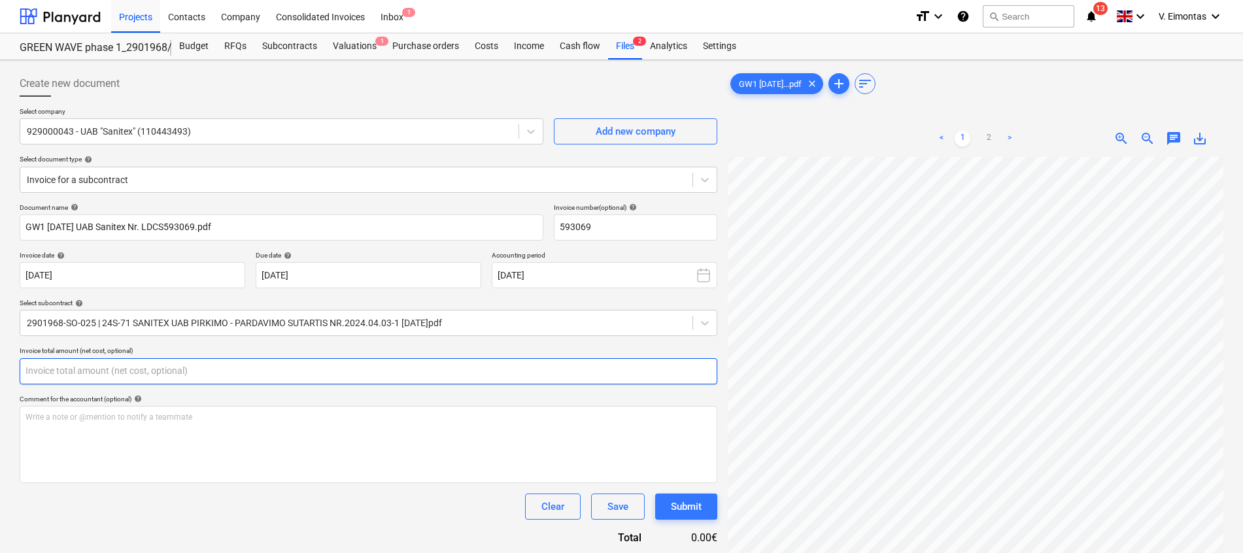
click at [450, 373] on input "text" at bounding box center [369, 371] width 698 height 26
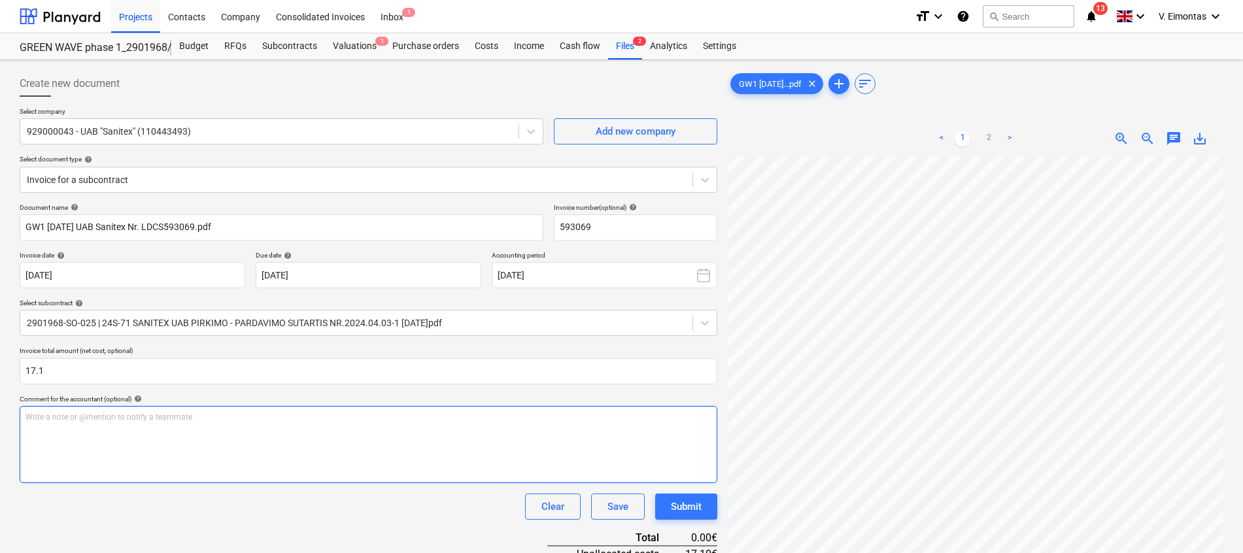
type input "17.10"
click at [402, 437] on div "Write a note or @mention to notify a teammate [PERSON_NAME]" at bounding box center [369, 444] width 698 height 77
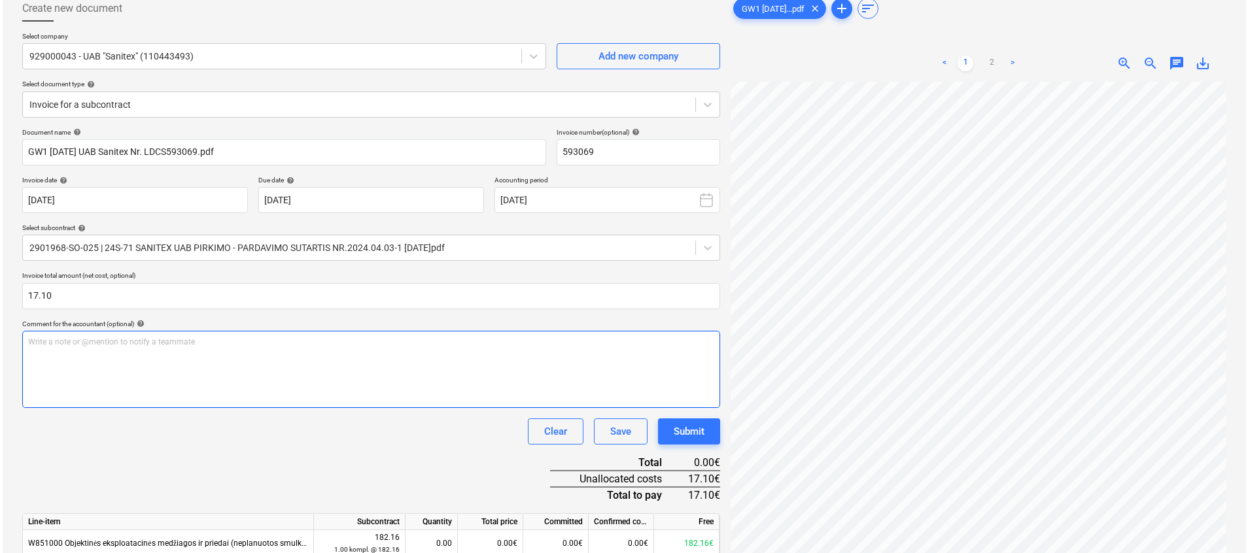
scroll to position [131, 0]
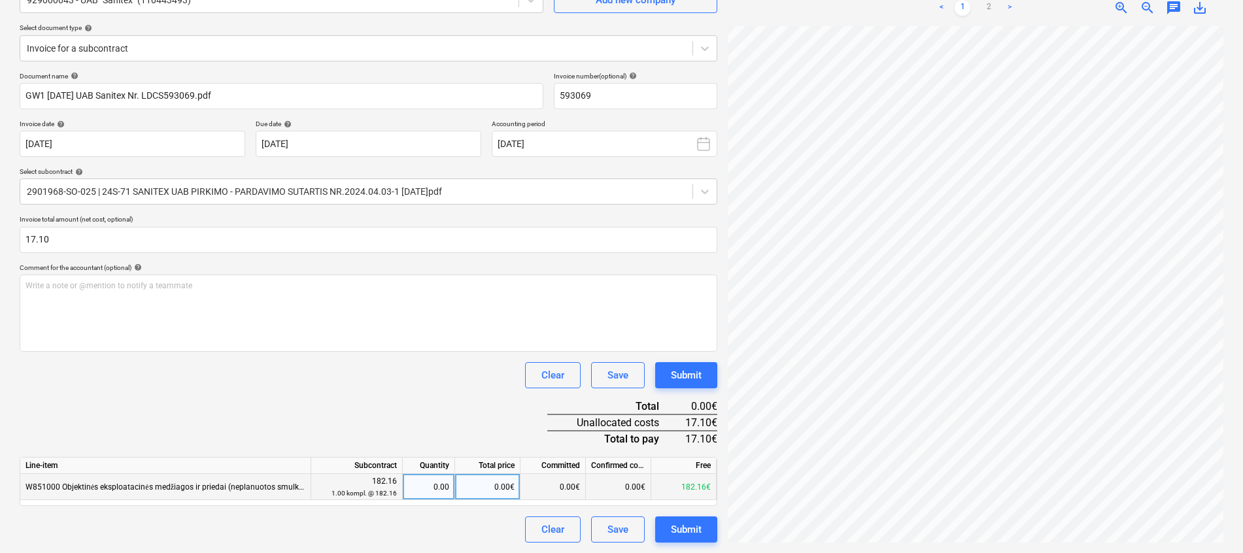
click at [500, 486] on div "0.00€" at bounding box center [487, 487] width 65 height 26
type input "17.1"
click at [458, 399] on div "Document name help GW1 [DATE] UAB Sanitex Nr. LDCS593069.pdf Invoice number (op…" at bounding box center [369, 307] width 698 height 471
click at [694, 531] on div "Submit" at bounding box center [686, 529] width 31 height 17
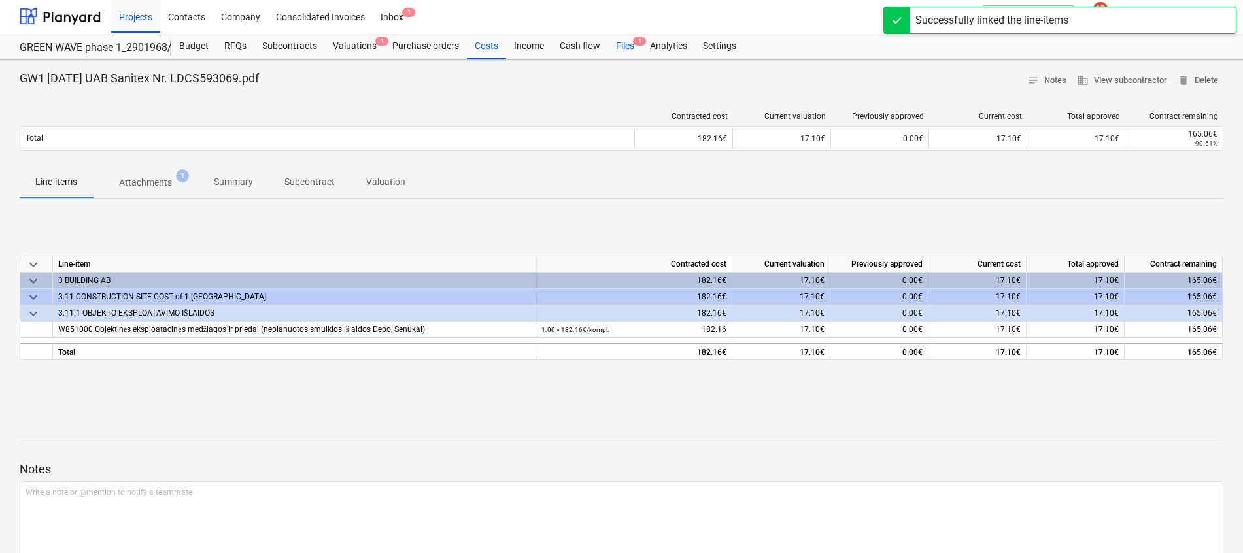
click at [624, 41] on div "Files 1" at bounding box center [625, 46] width 34 height 26
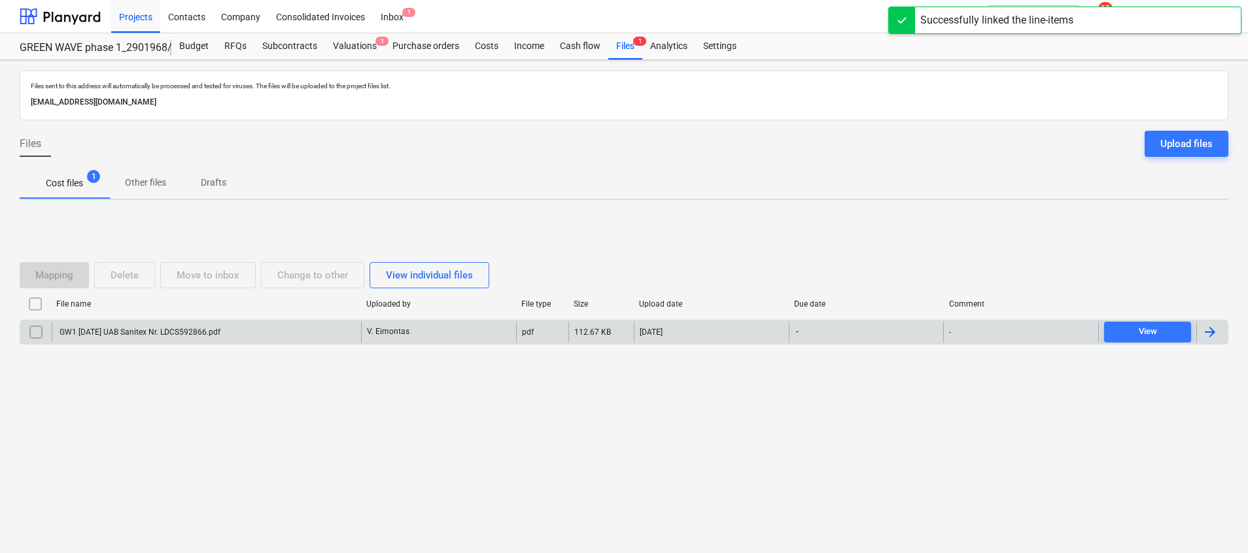
click at [201, 330] on div "GW1 [DATE] UAB Sanitex Nr. LDCS592866.pdf" at bounding box center [139, 332] width 163 height 9
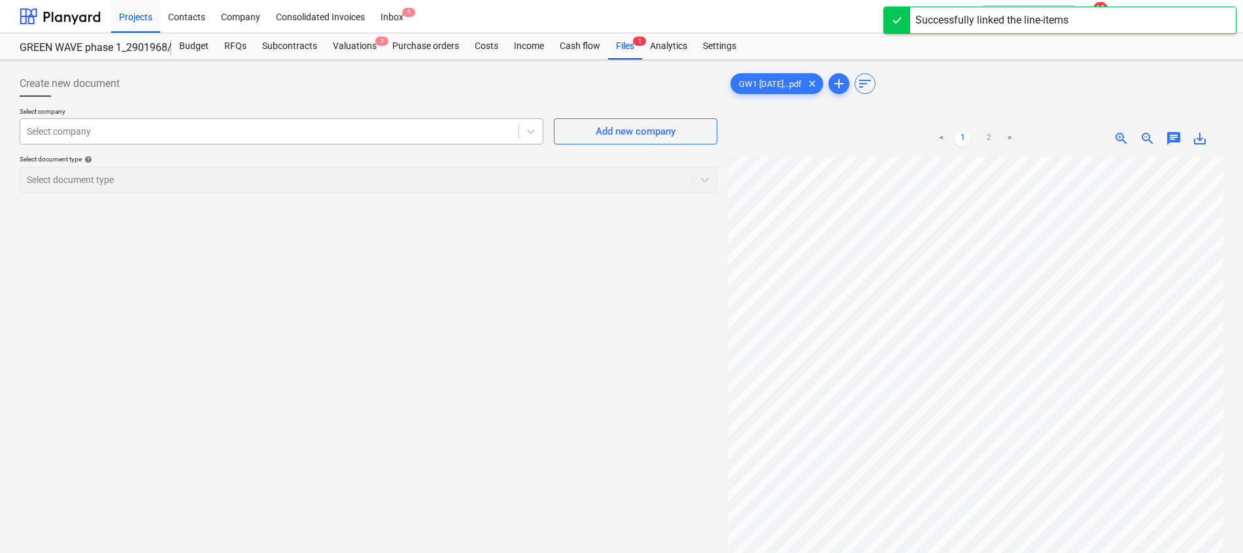
click at [169, 126] on div at bounding box center [269, 131] width 485 height 13
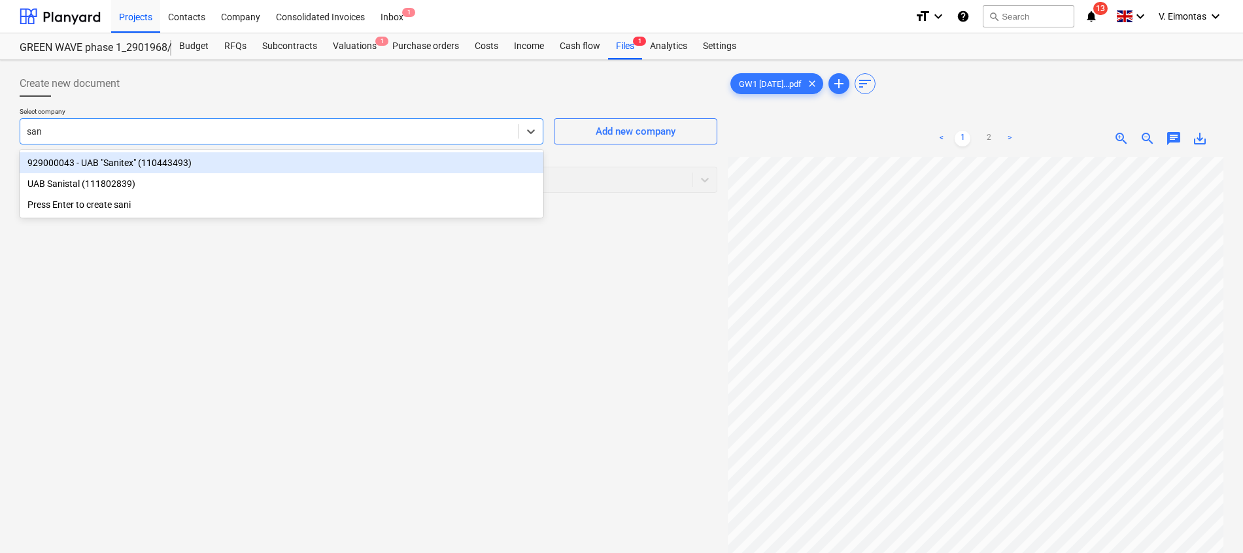
type input "sani"
click at [161, 166] on div "929000043 - UAB "Sanitex" (110443493)" at bounding box center [282, 162] width 524 height 21
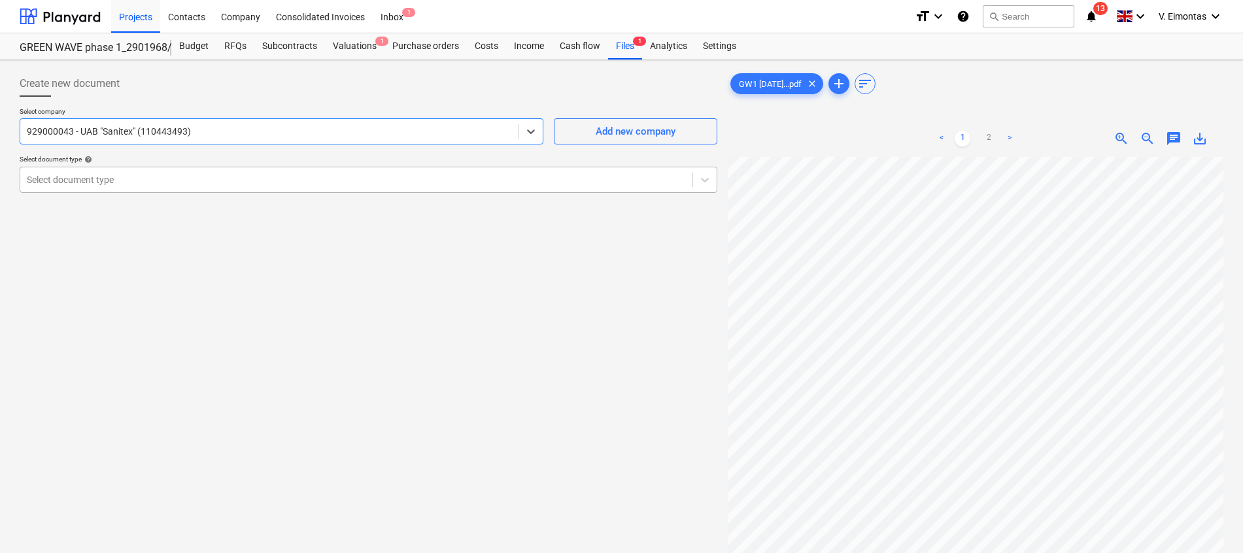
click at [140, 186] on div at bounding box center [356, 179] width 659 height 13
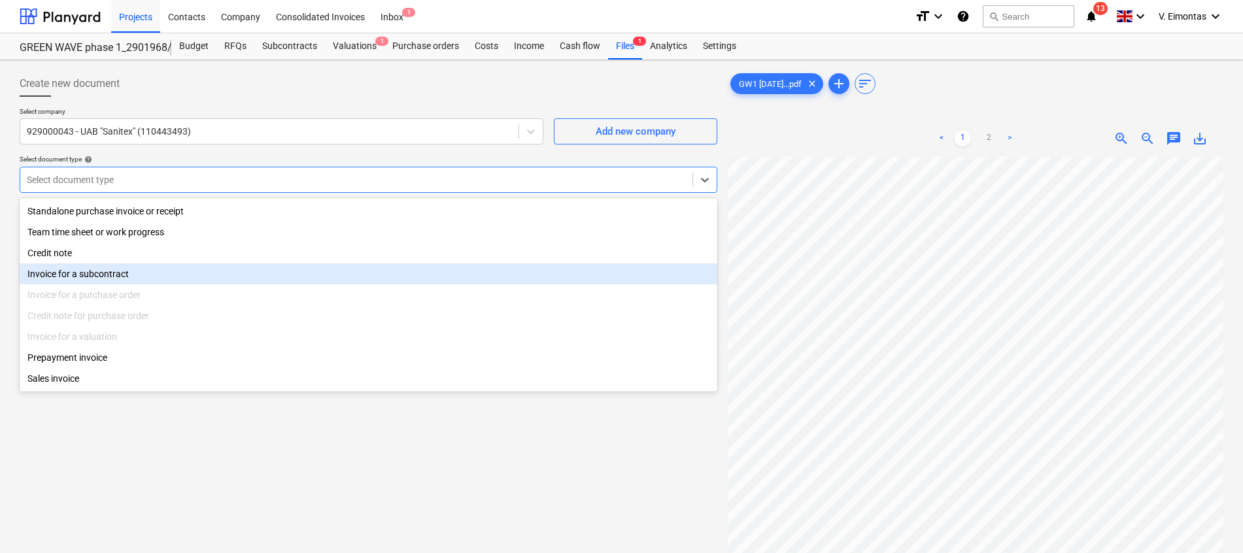
click at [104, 283] on div "Invoice for a subcontract" at bounding box center [369, 273] width 698 height 21
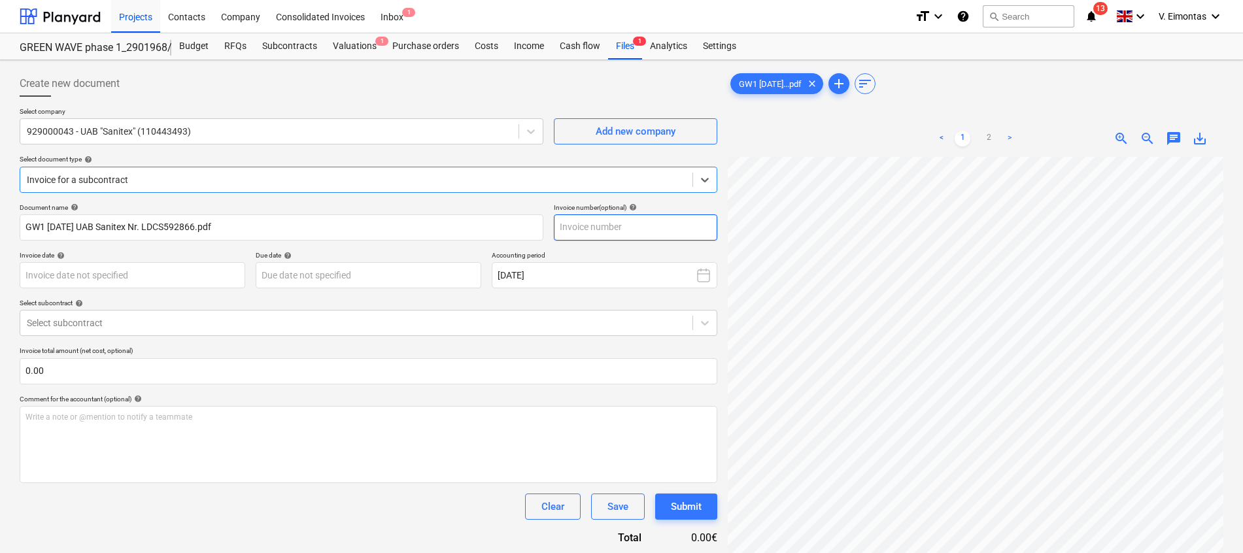
click at [590, 224] on input "text" at bounding box center [635, 227] width 163 height 26
click at [581, 226] on input "text" at bounding box center [635, 227] width 163 height 26
type input "592866"
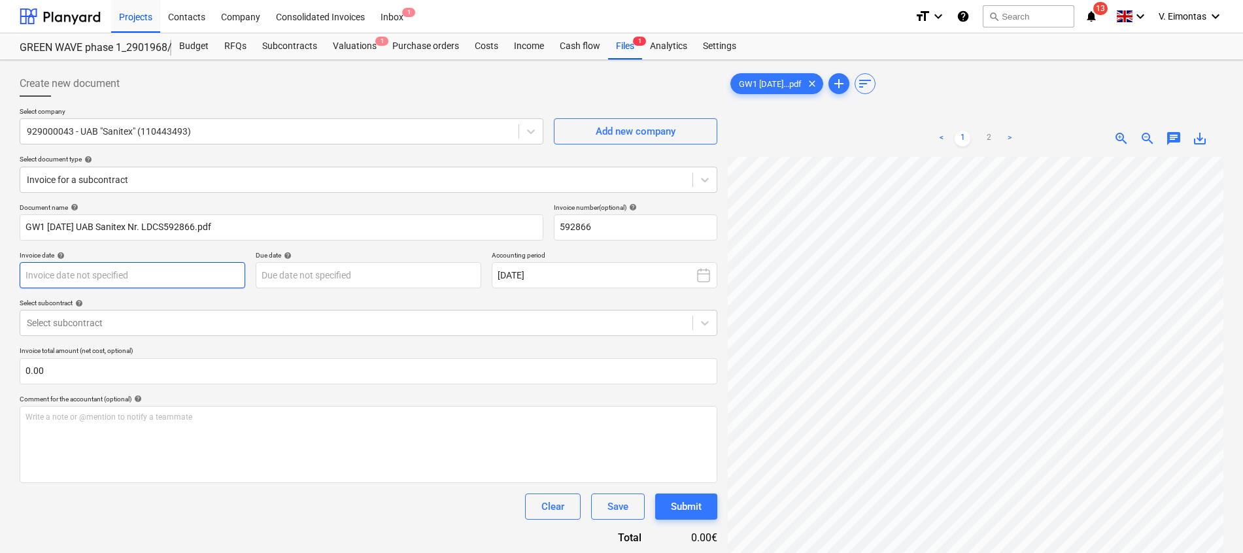
click at [187, 281] on body "Projects Contacts Company Consolidated Invoices Inbox 1 format_size keyboard_ar…" at bounding box center [621, 276] width 1243 height 553
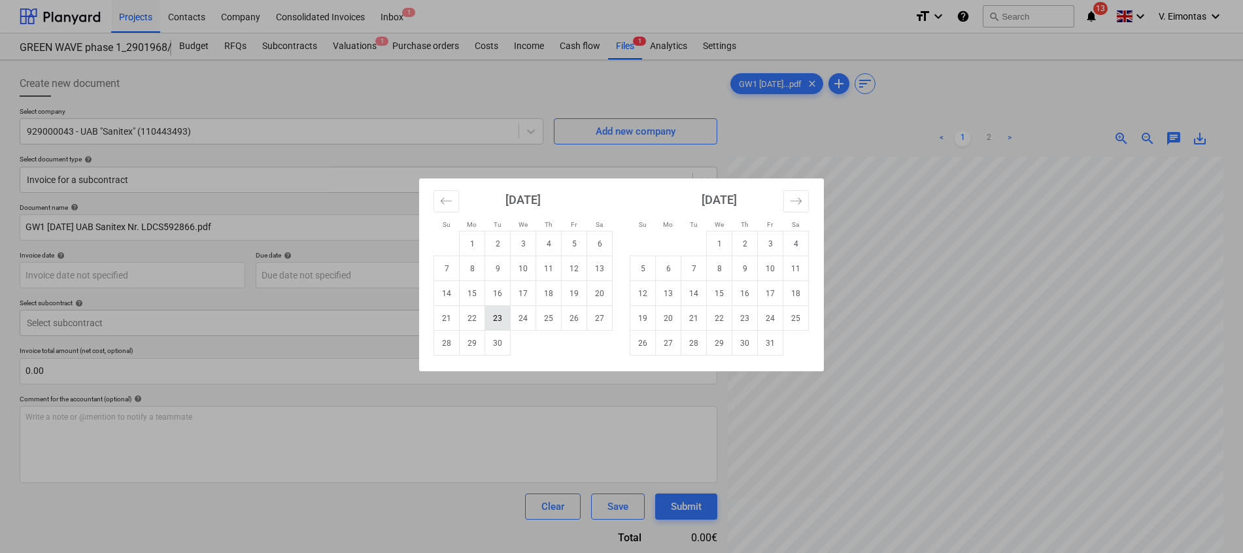
click at [490, 318] on td "23" at bounding box center [497, 318] width 25 height 25
type input "[DATE]"
click at [393, 274] on body "Projects Contacts Company Consolidated Invoices Inbox 1 format_size keyboard_ar…" at bounding box center [621, 276] width 1243 height 553
click at [690, 267] on td "7" at bounding box center [693, 268] width 25 height 25
type input "[DATE]"
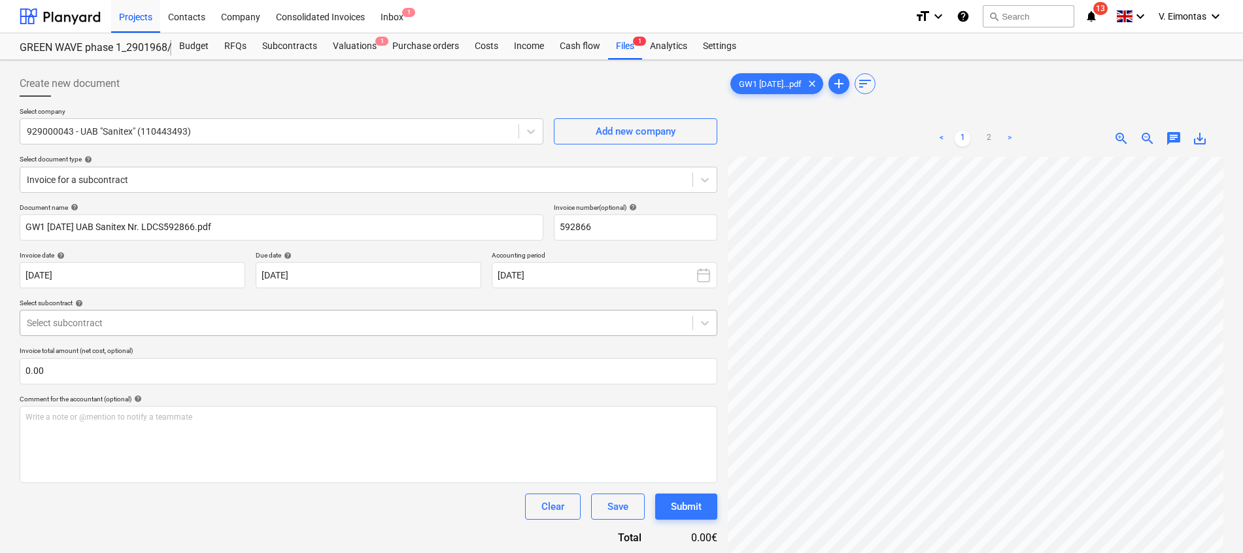
click at [293, 324] on div at bounding box center [356, 322] width 659 height 13
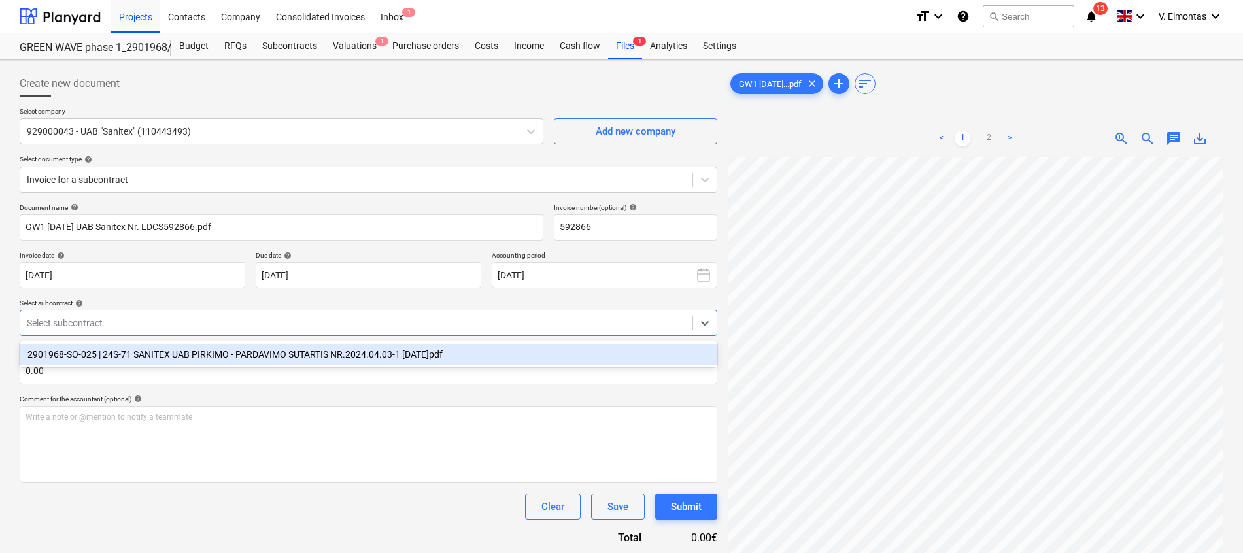
click at [278, 351] on div "2901968-SO-025 | 24S-71 SANITEX UAB PIRKIMO - PARDAVIMO SUTARTIS NR.2024.04.03-…" at bounding box center [369, 354] width 698 height 21
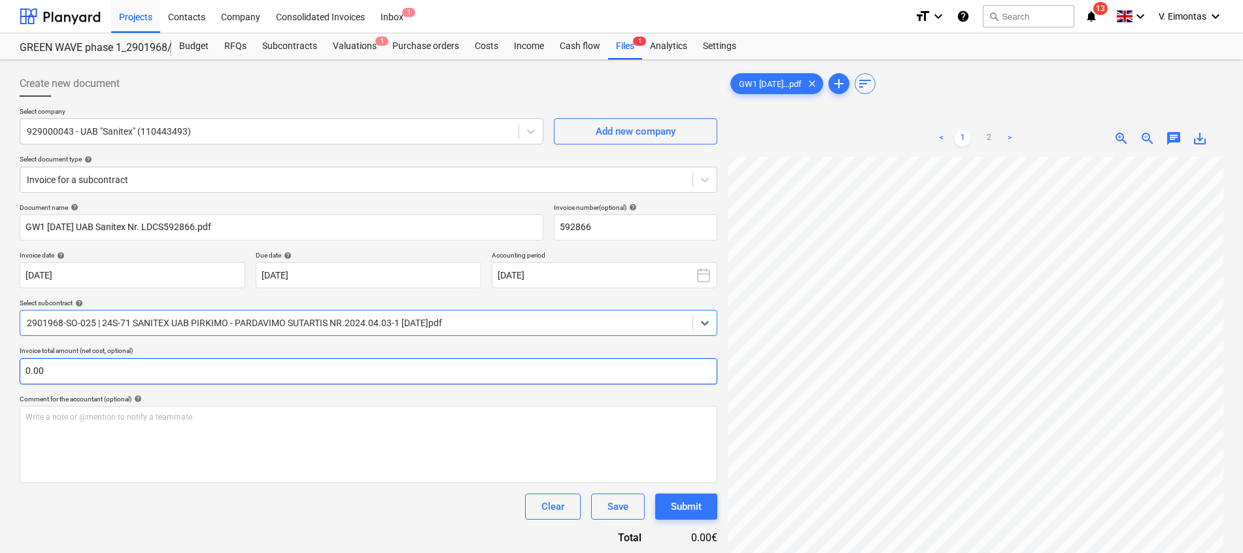
scroll to position [319, 95]
click at [411, 367] on input "text" at bounding box center [369, 371] width 698 height 26
type input "165.06"
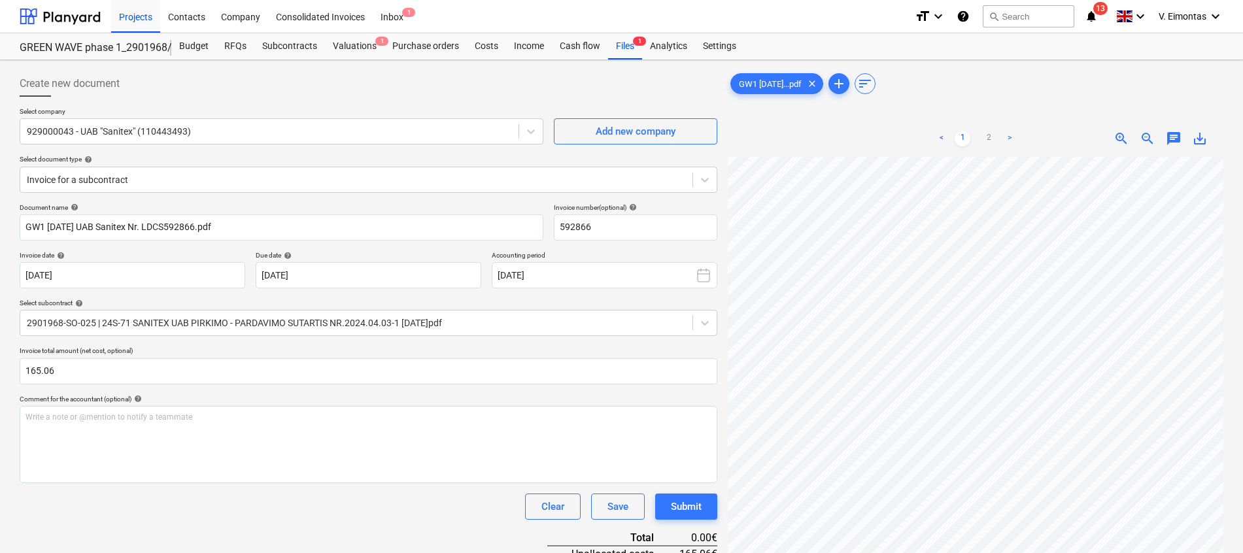
click at [326, 488] on div "Document name help GW1 [DATE] UAB Sanitex Nr. LDCS592866.pdf Invoice number (op…" at bounding box center [369, 438] width 698 height 471
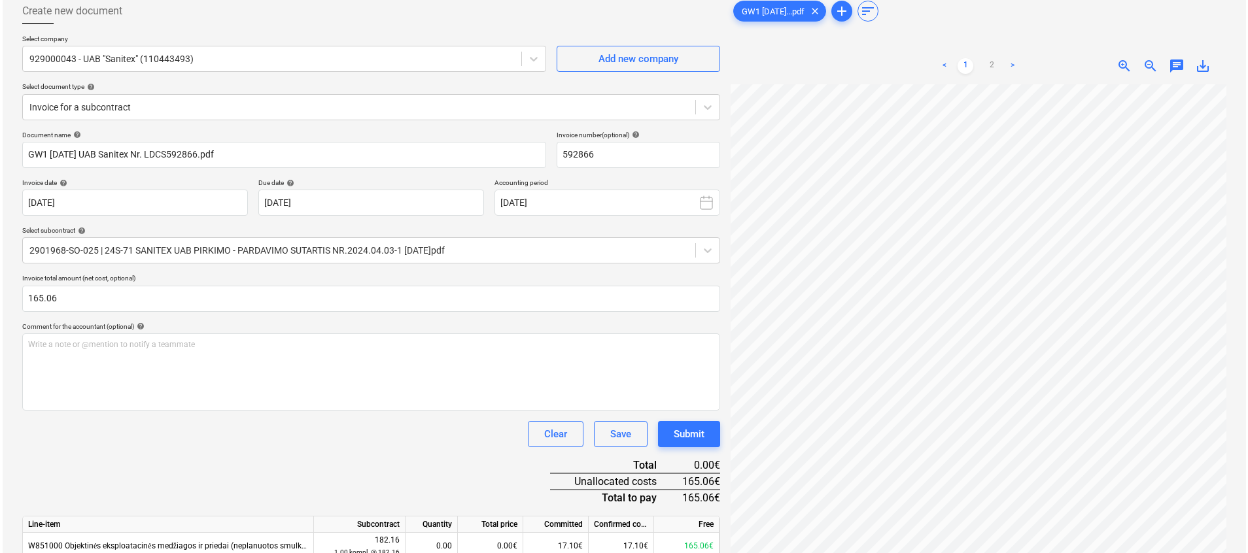
scroll to position [131, 0]
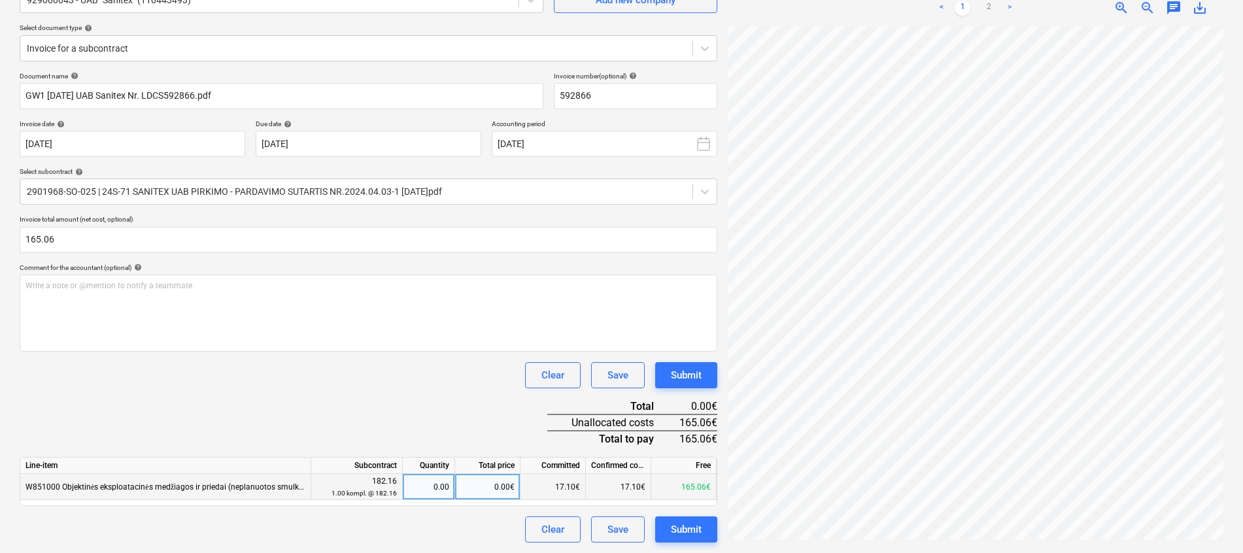
click at [476, 489] on div "0.00€" at bounding box center [487, 487] width 65 height 26
type input "165.06"
click at [490, 403] on div "Document name help GW1 [DATE] UAB Sanitex Nr. LDCS592866.pdf Invoice number (op…" at bounding box center [369, 307] width 698 height 471
click at [707, 523] on button "Submit" at bounding box center [686, 530] width 62 height 26
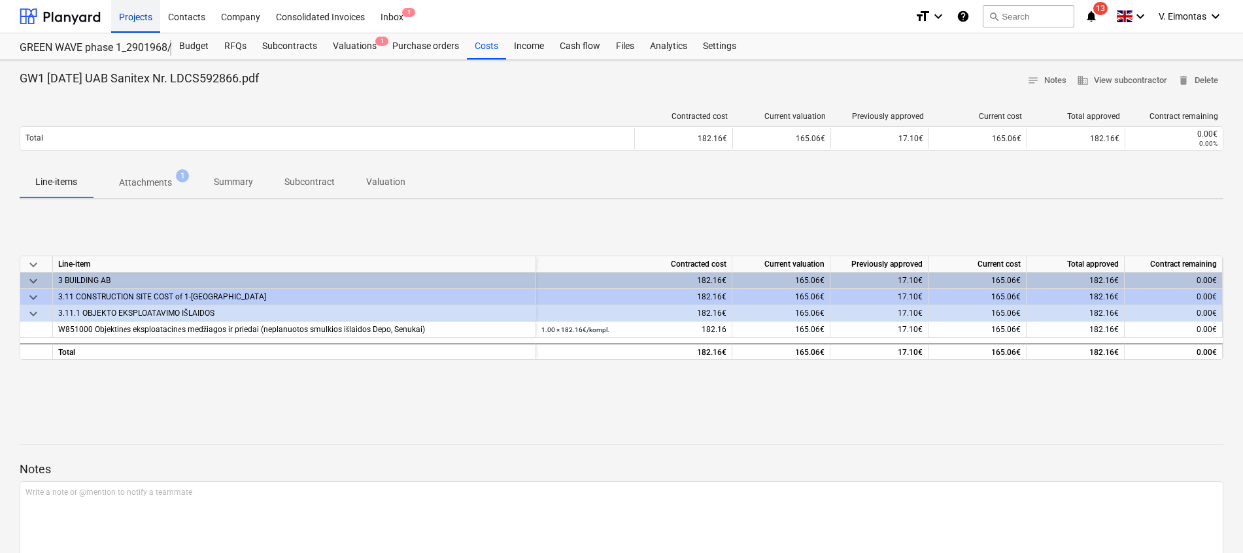
click at [131, 21] on div "Projects" at bounding box center [135, 15] width 49 height 33
